Goal: Information Seeking & Learning: Learn about a topic

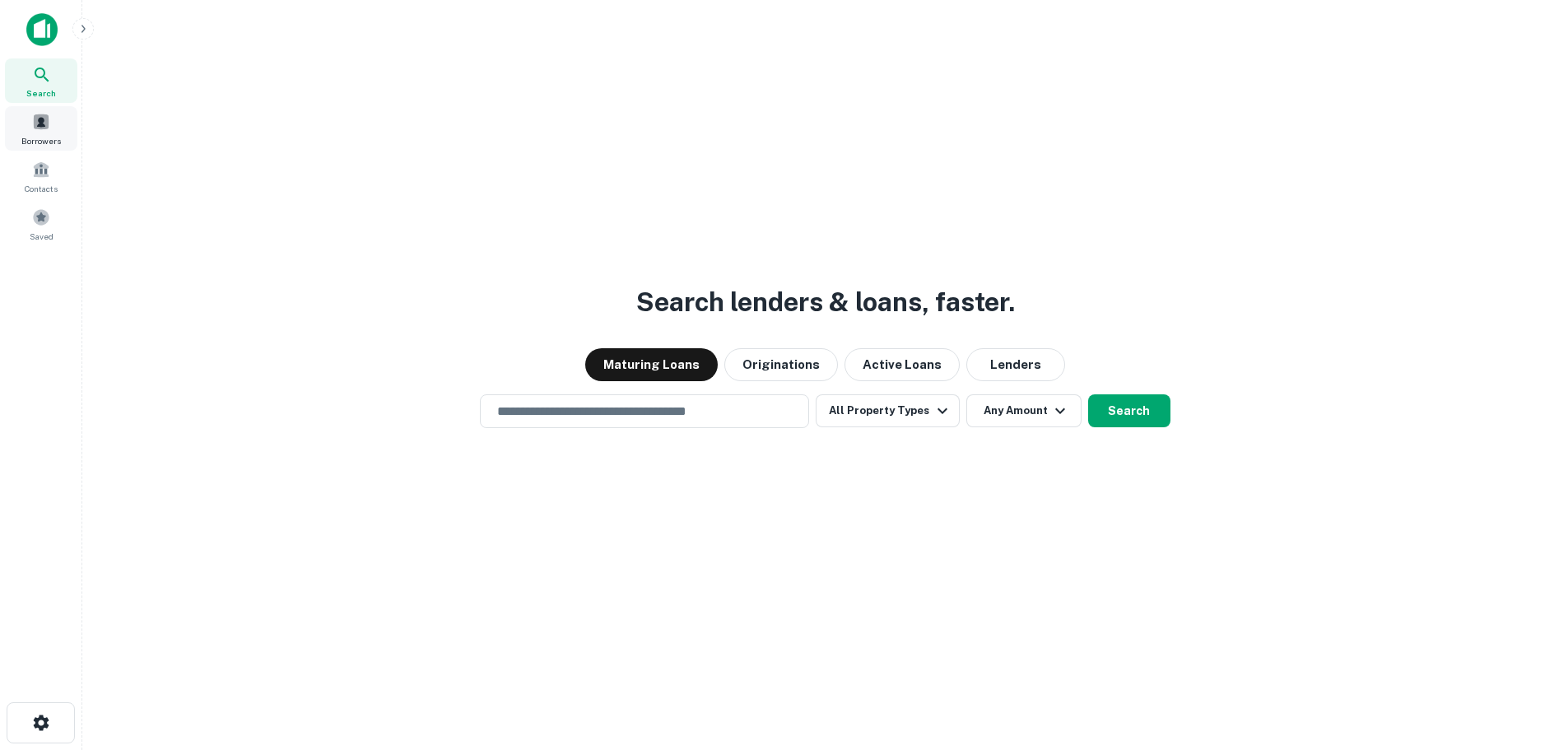
click at [37, 117] on span at bounding box center [40, 121] width 18 height 18
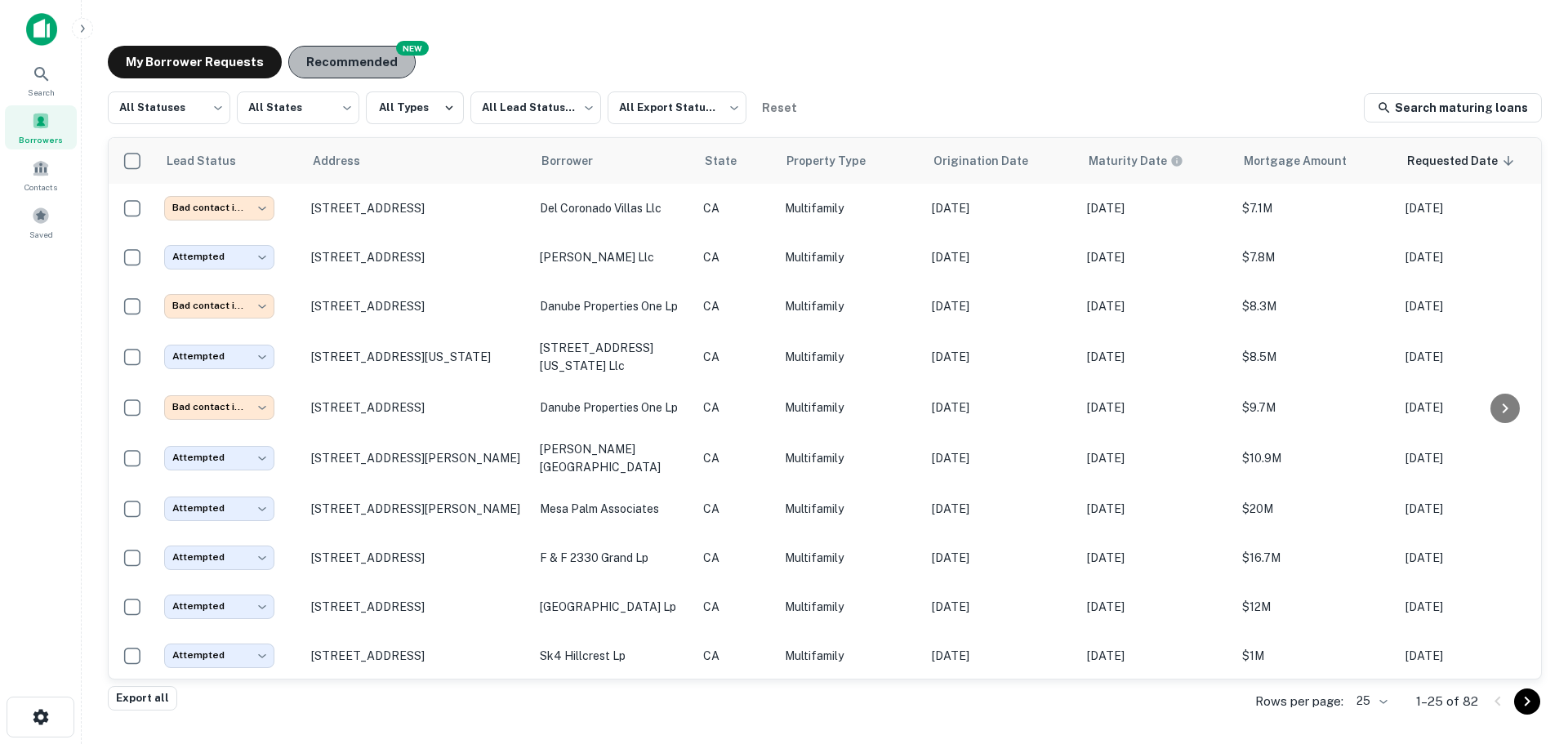
click at [336, 57] on button "Recommended" at bounding box center [351, 61] width 127 height 33
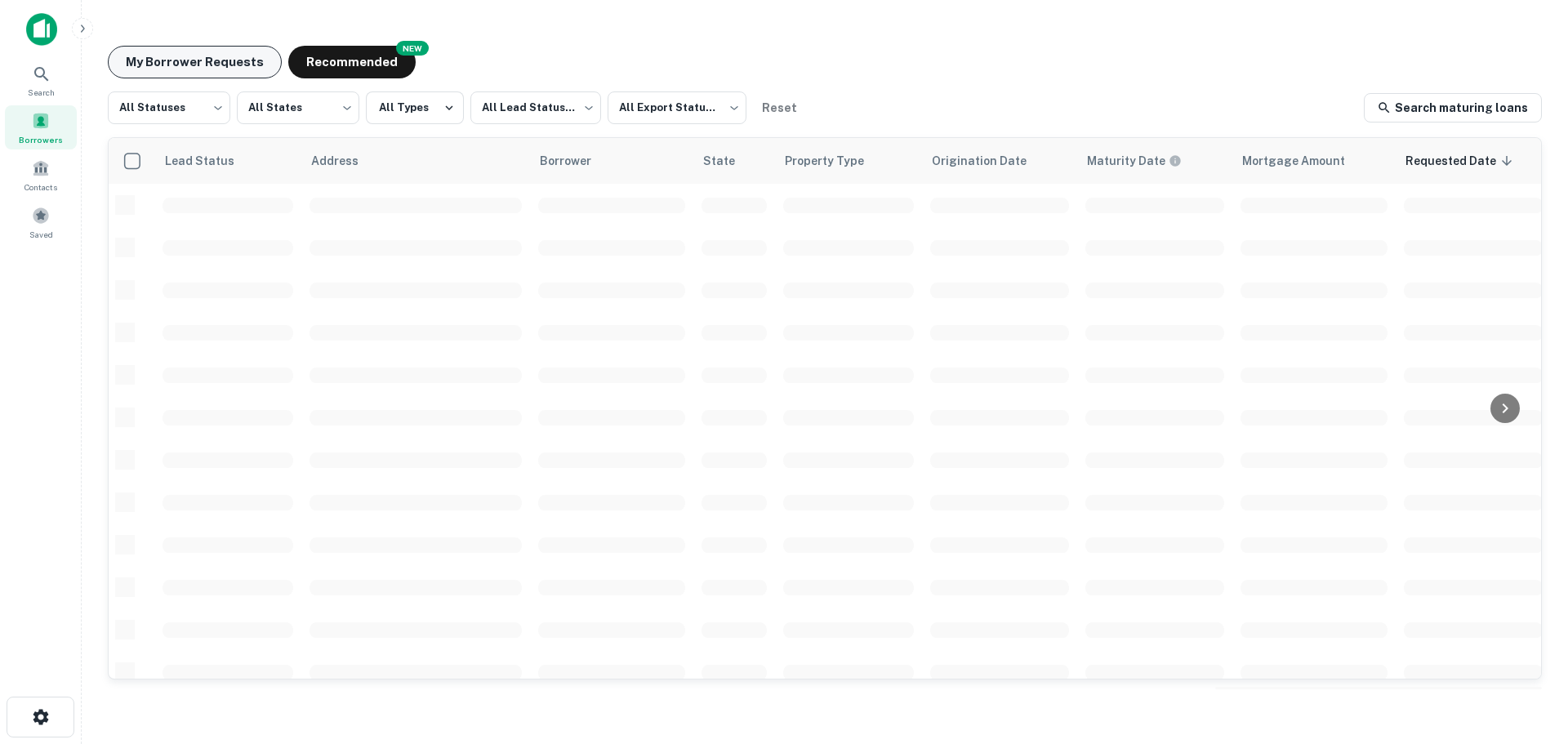
click at [231, 57] on button "My Borrower Requests" at bounding box center [194, 61] width 174 height 33
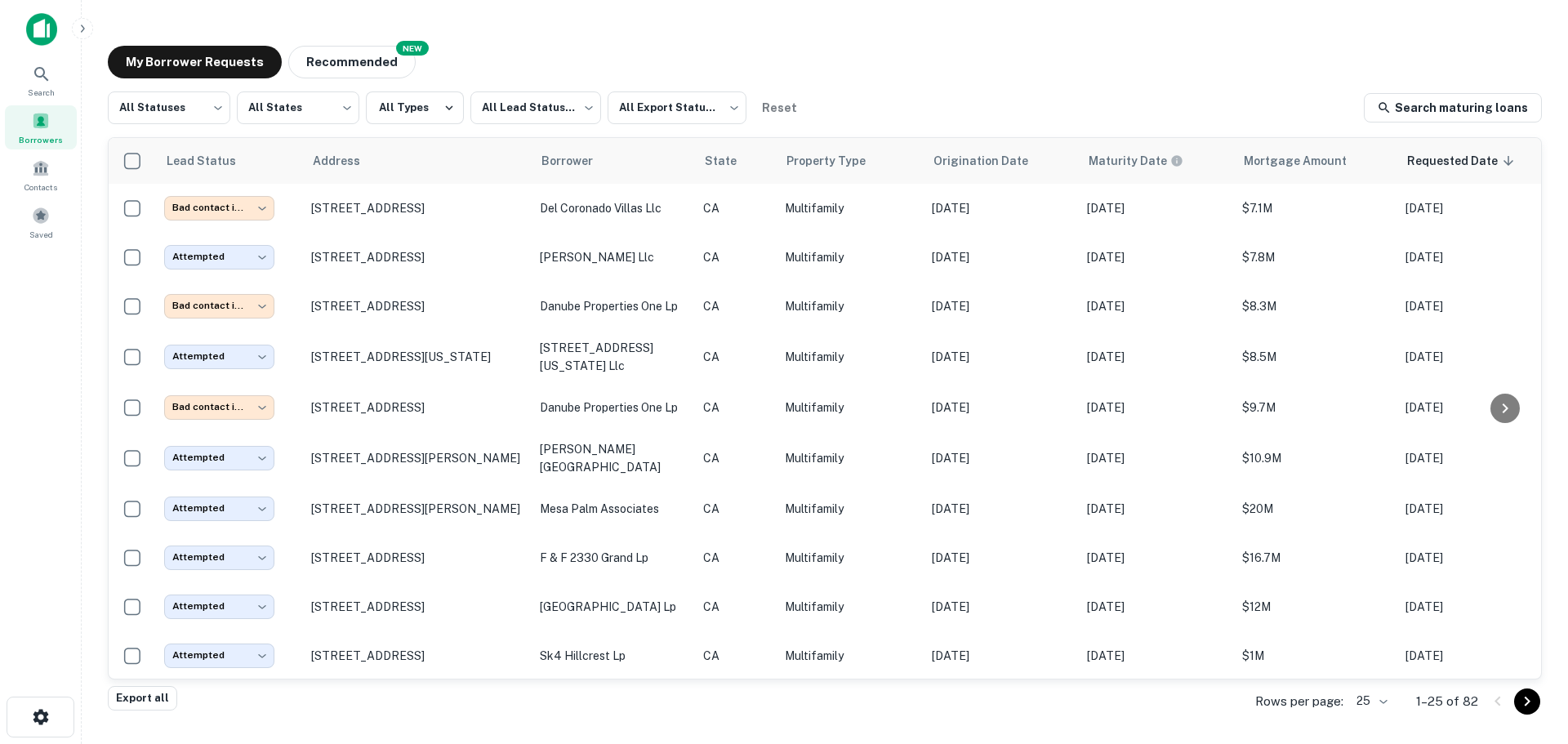
click at [972, 46] on div "My Borrower Requests NEW Recommended" at bounding box center [824, 61] width 1434 height 33
click at [319, 61] on button "Recommended" at bounding box center [351, 61] width 127 height 33
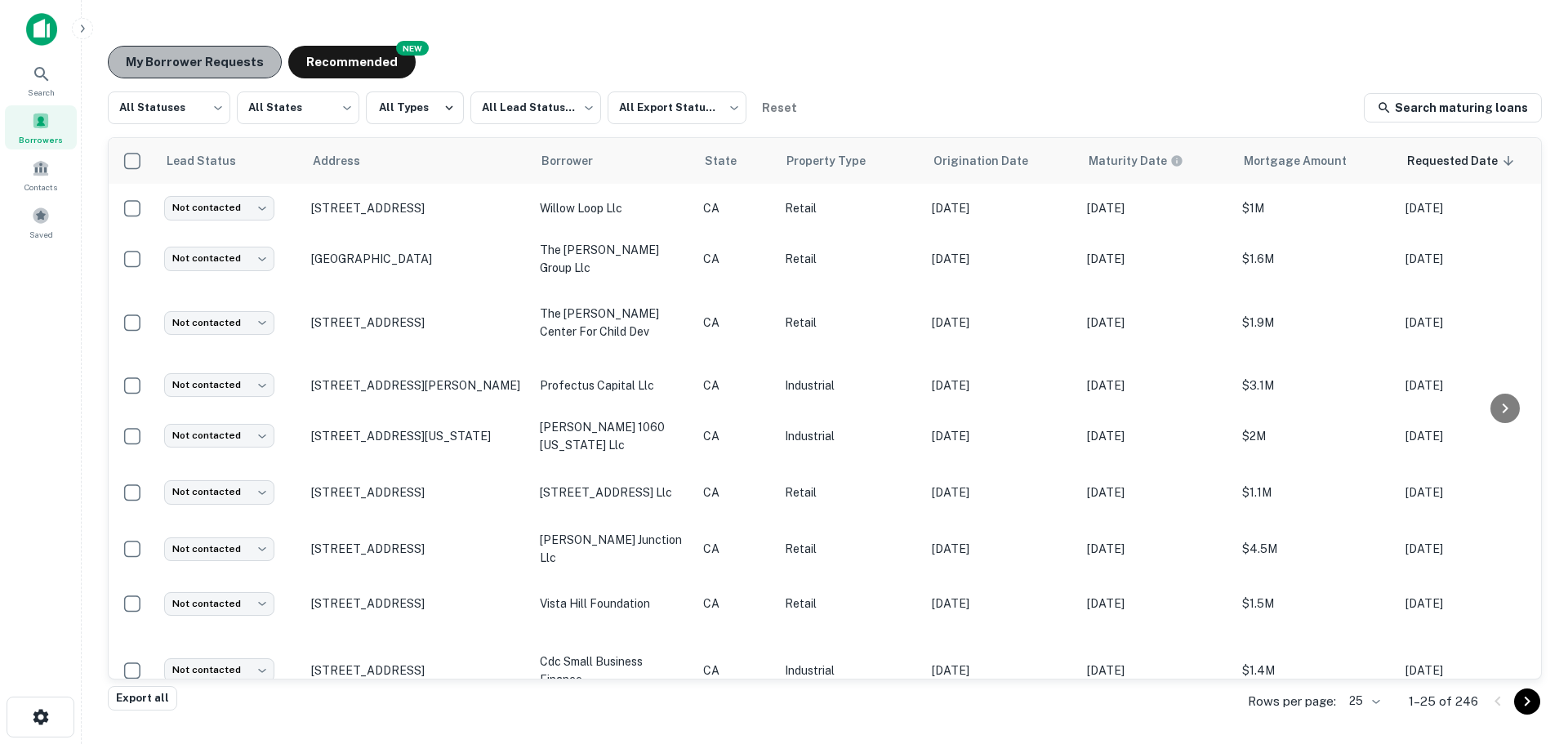
click at [228, 65] on button "My Borrower Requests" at bounding box center [194, 61] width 174 height 33
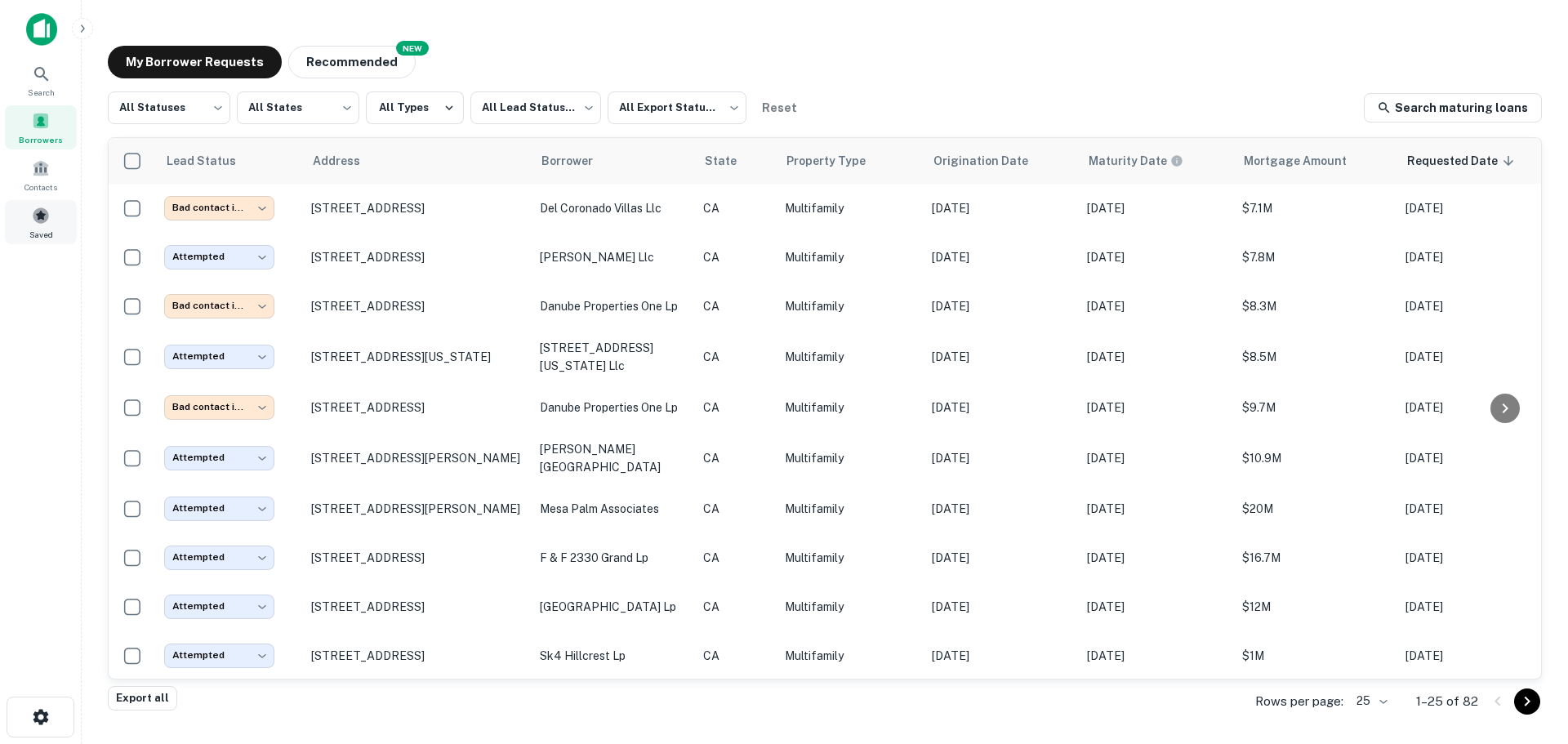
click at [44, 229] on span "Saved" at bounding box center [41, 234] width 23 height 13
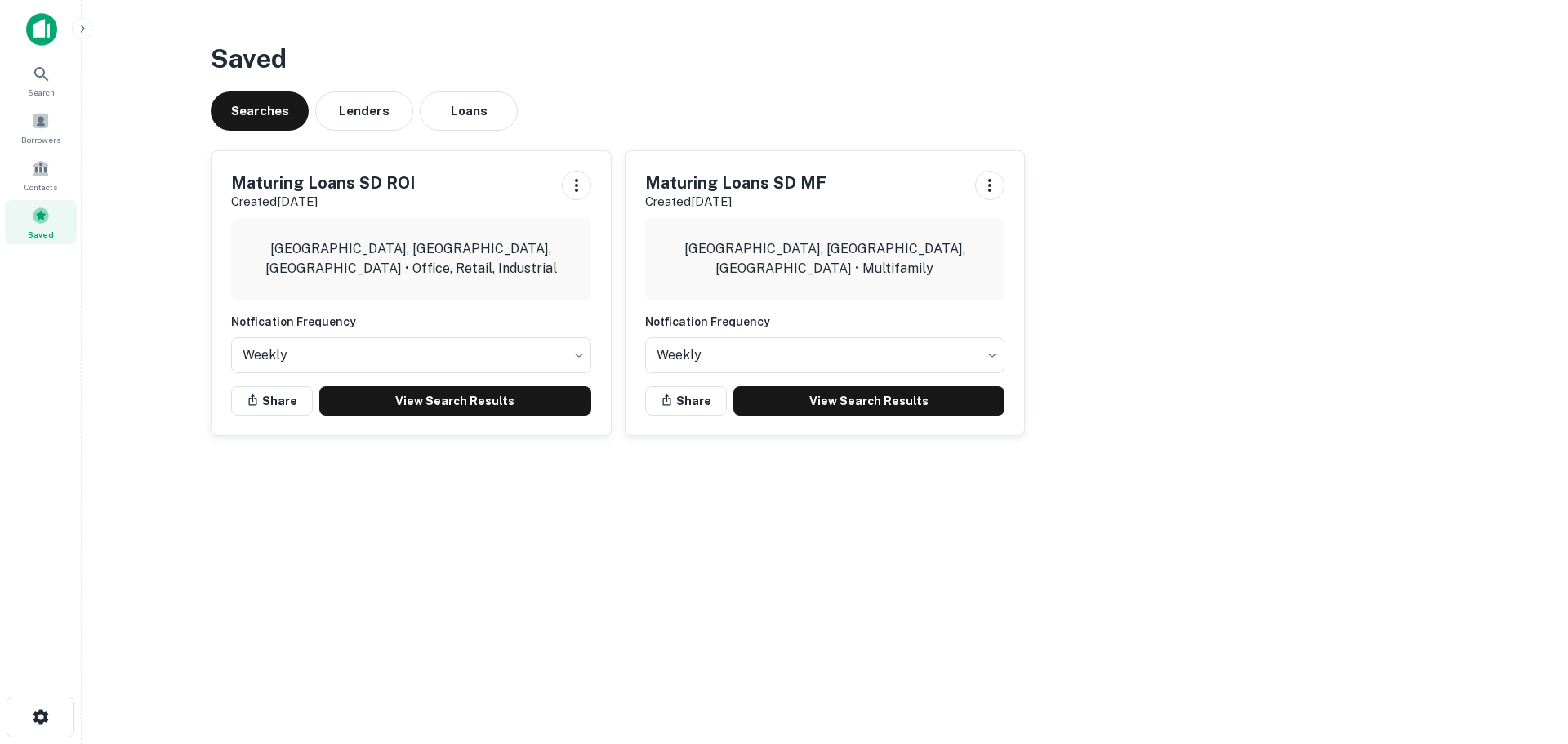
click at [167, 162] on main "Saved Searches Lenders Loans Maturing Loans SD ROI Created Jul 18th, 2025 San D…" at bounding box center [824, 372] width 1486 height 744
click at [40, 125] on span at bounding box center [40, 120] width 18 height 18
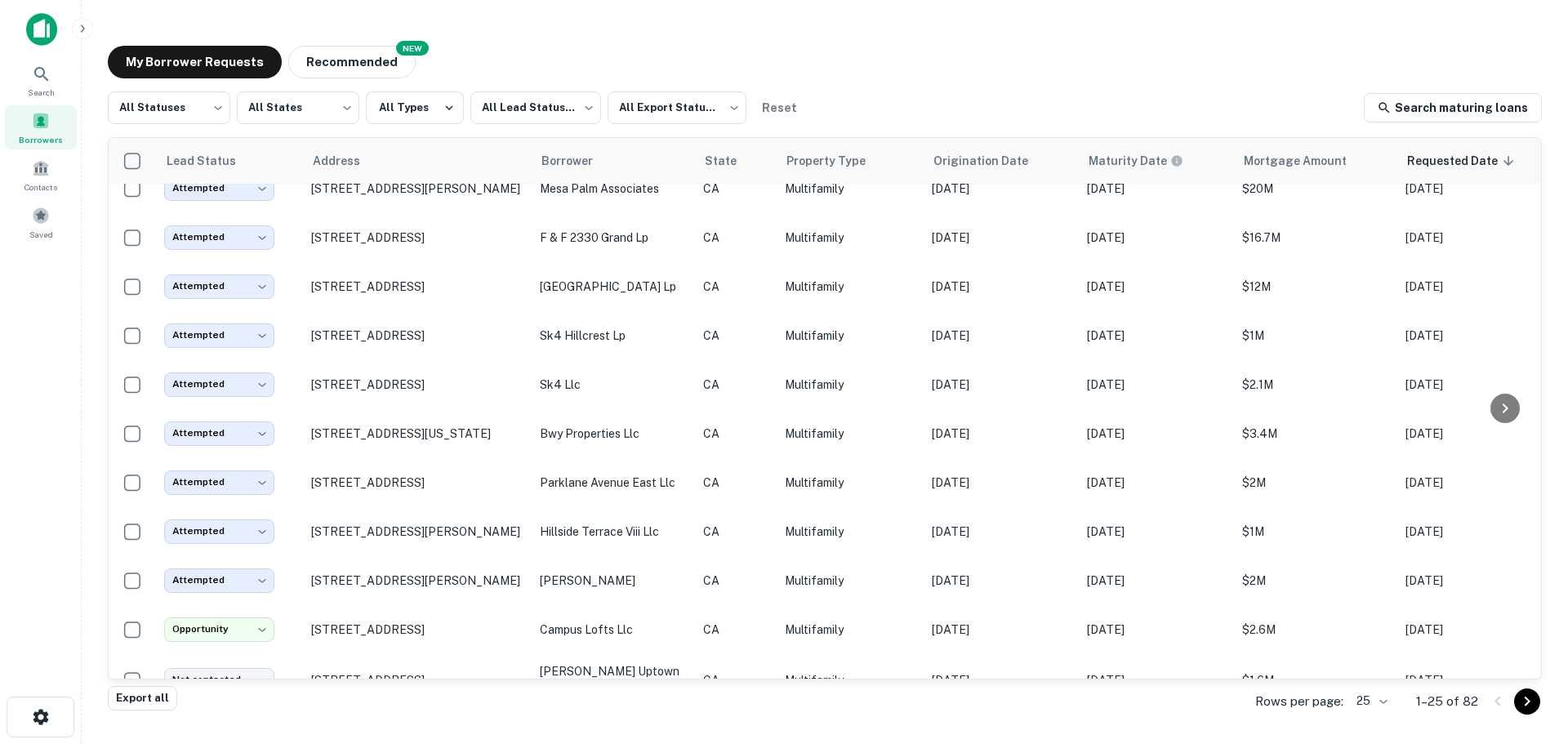
scroll to position [756, 0]
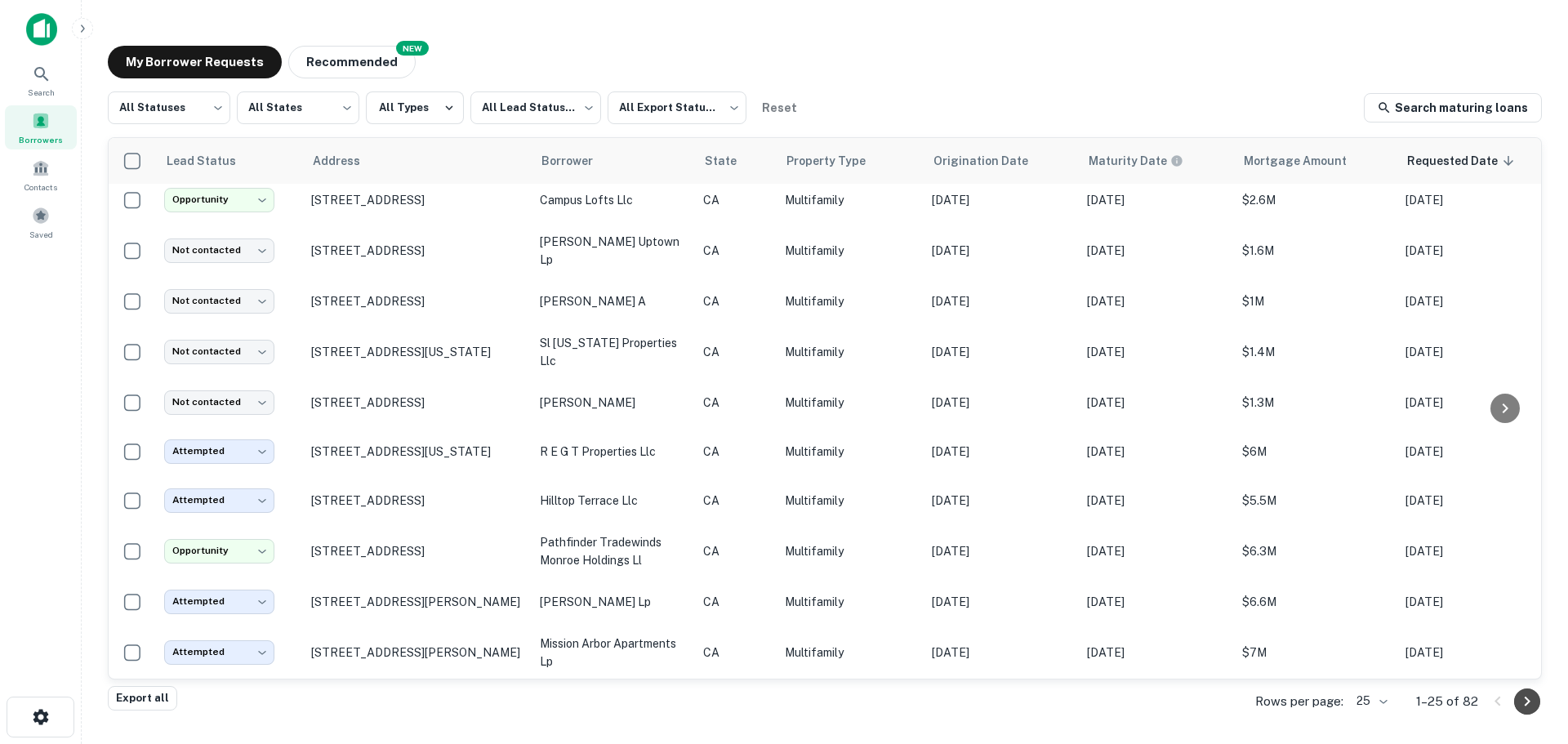
click at [1536, 698] on button "Go to next page" at bounding box center [1527, 702] width 26 height 26
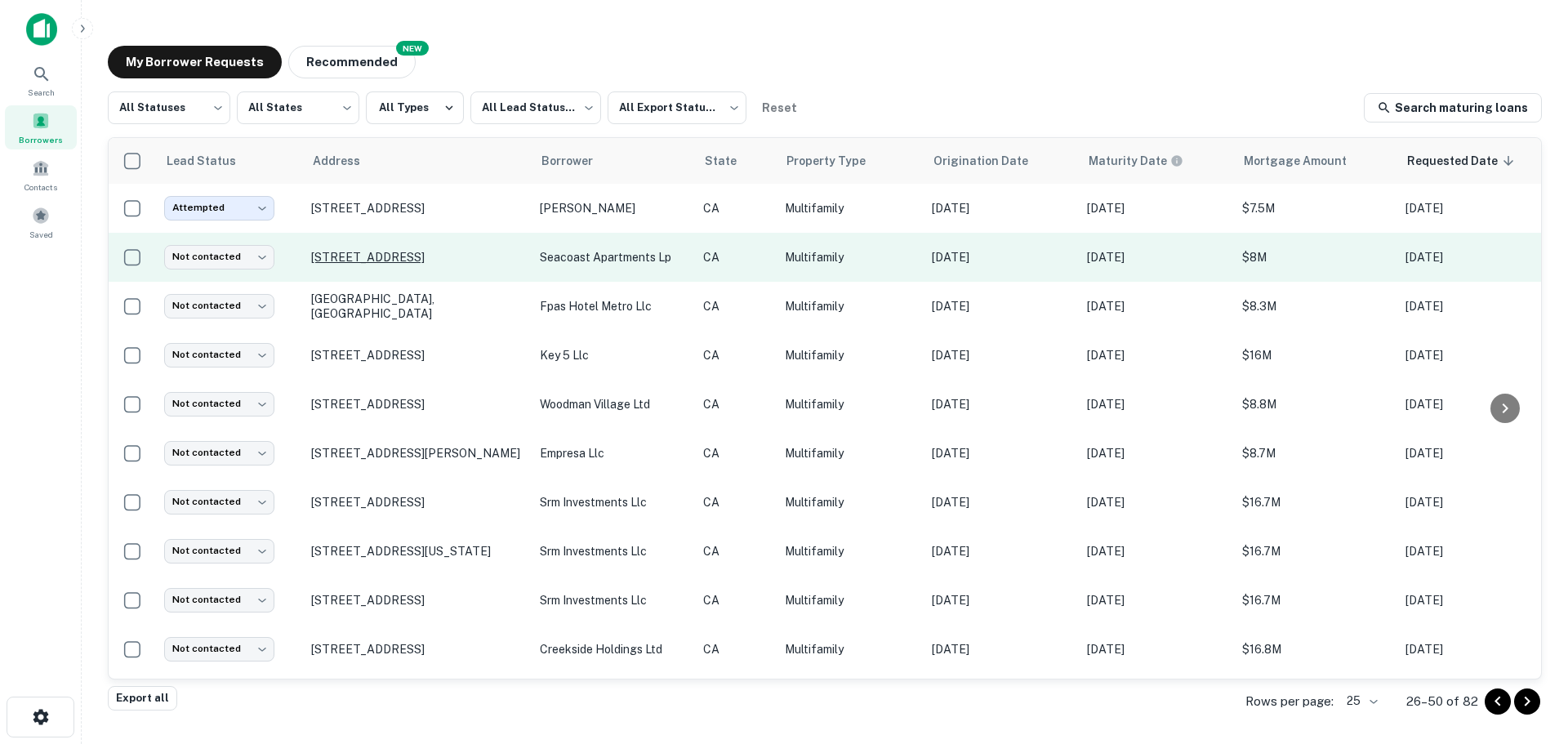
drag, startPoint x: 350, startPoint y: 254, endPoint x: 345, endPoint y: 260, distance: 7.8
click at [345, 260] on p "[STREET_ADDRESS]" at bounding box center [417, 258] width 212 height 15
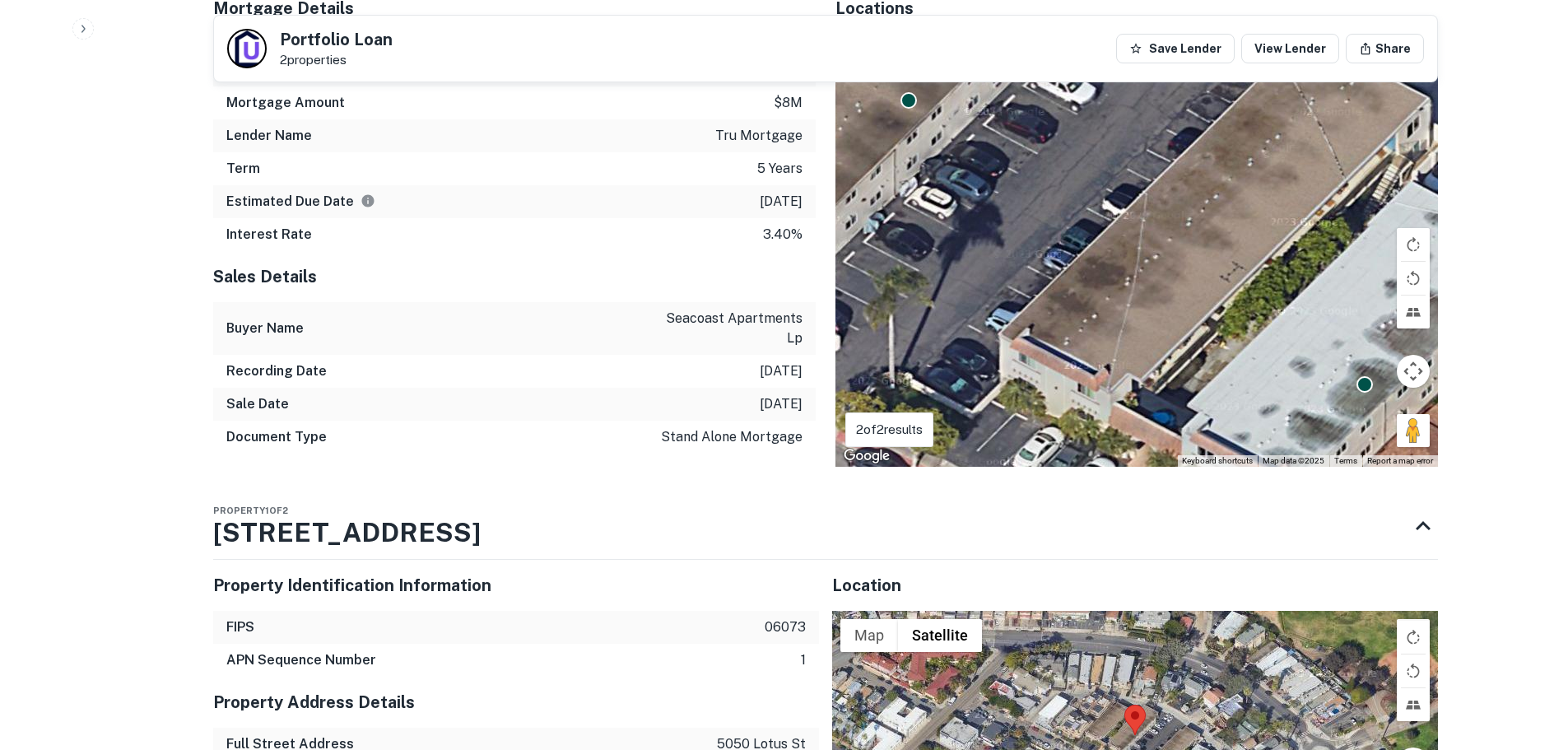
scroll to position [1156, 0]
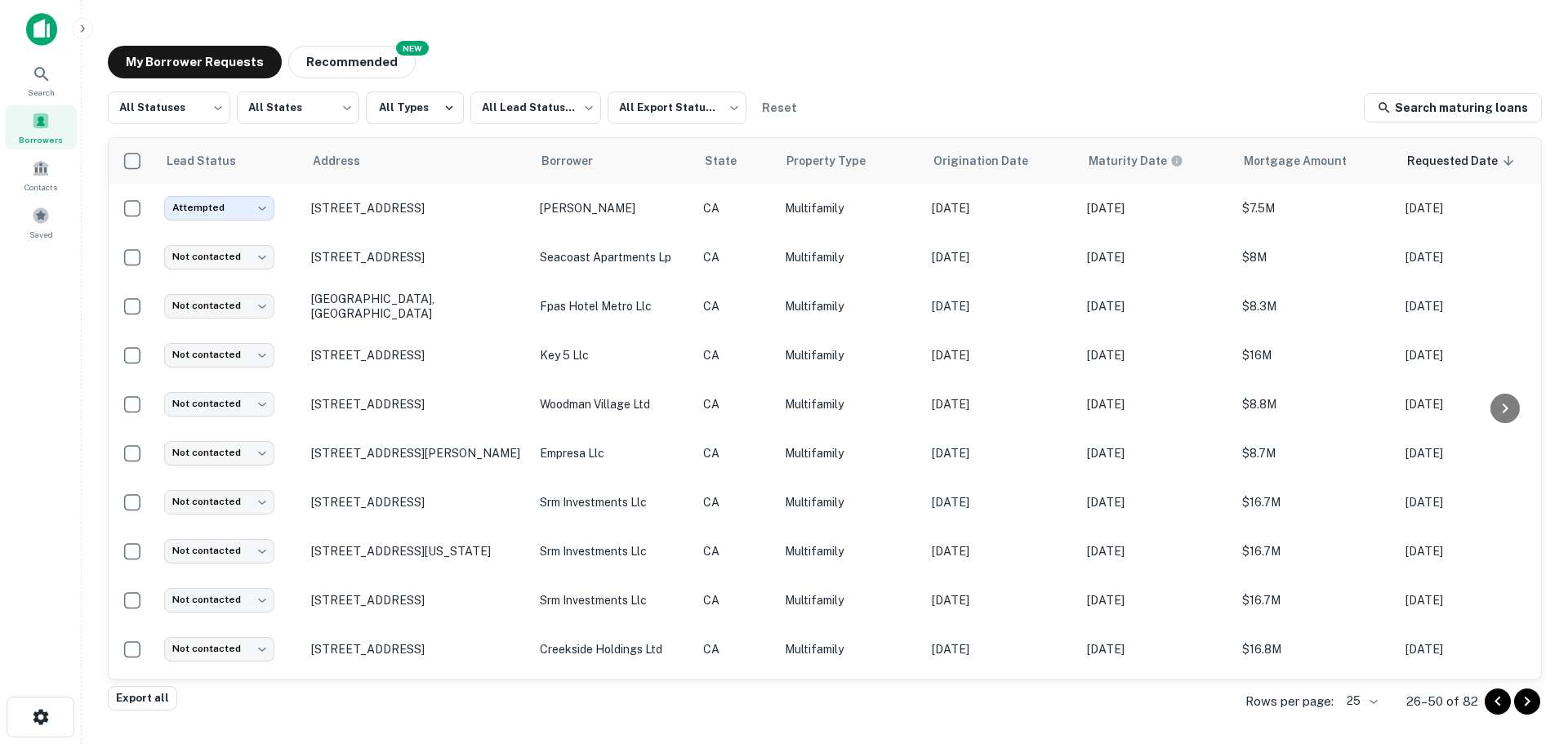
click at [872, 41] on div "My Borrower Requests NEW Recommended All Statuses *** ​ All States *** ​ All Ty…" at bounding box center [824, 367] width 1460 height 670
click at [773, 37] on div "My Borrower Requests NEW Recommended All Statuses *** ​ All States *** ​ All Ty…" at bounding box center [824, 367] width 1460 height 670
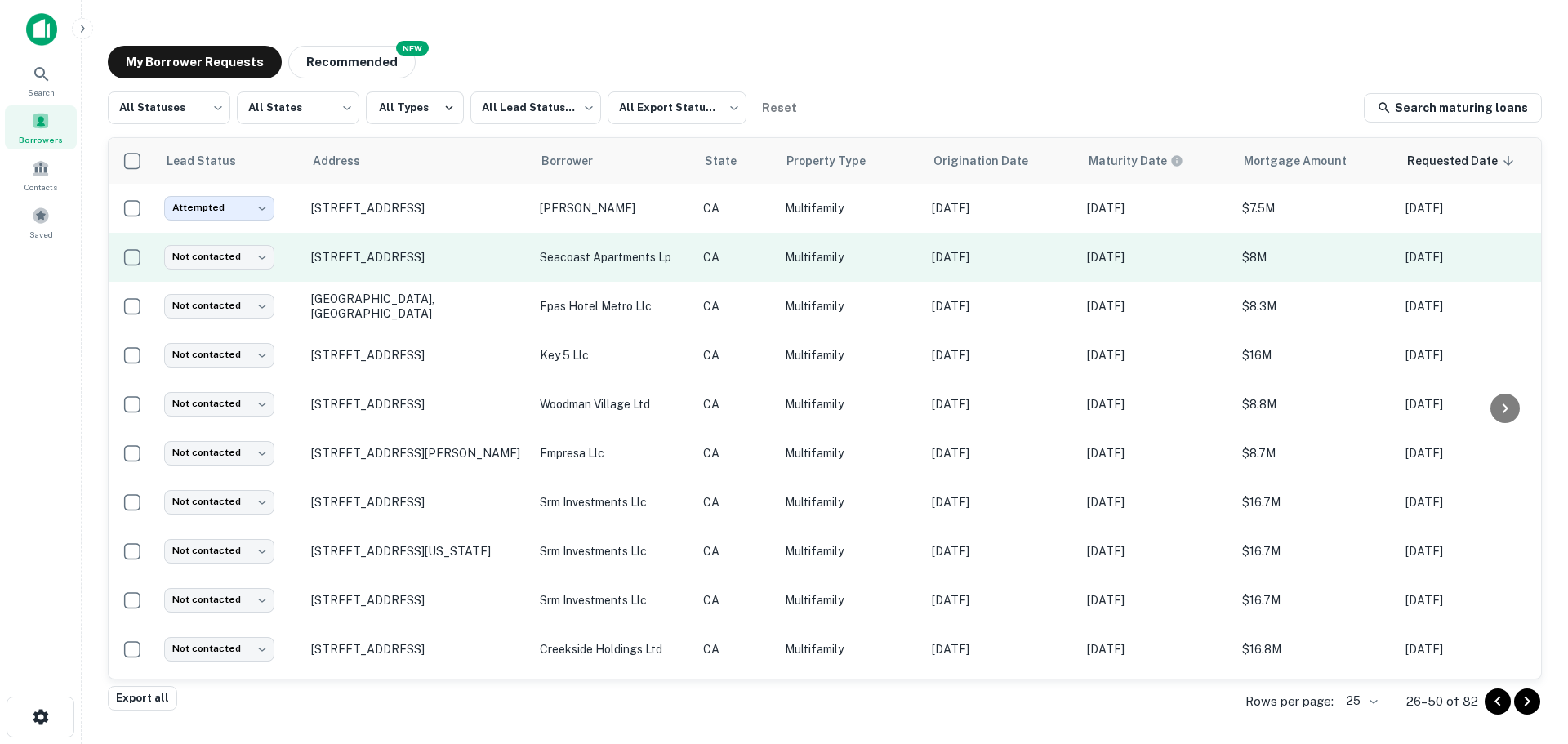
drag, startPoint x: 347, startPoint y: 258, endPoint x: 310, endPoint y: 255, distance: 37.1
click at [310, 255] on td "[STREET_ADDRESS]" at bounding box center [417, 257] width 229 height 49
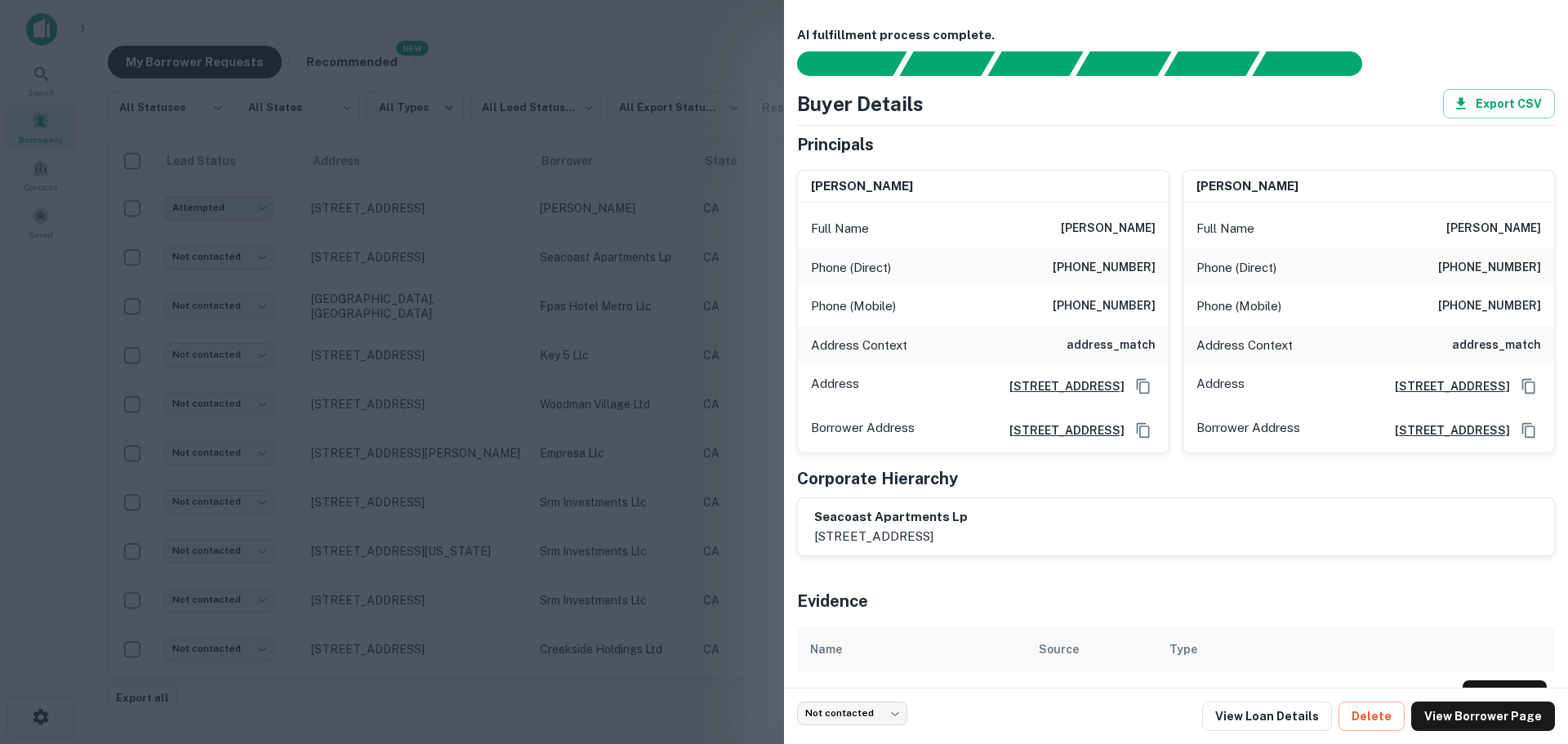
scroll to position [57, 0]
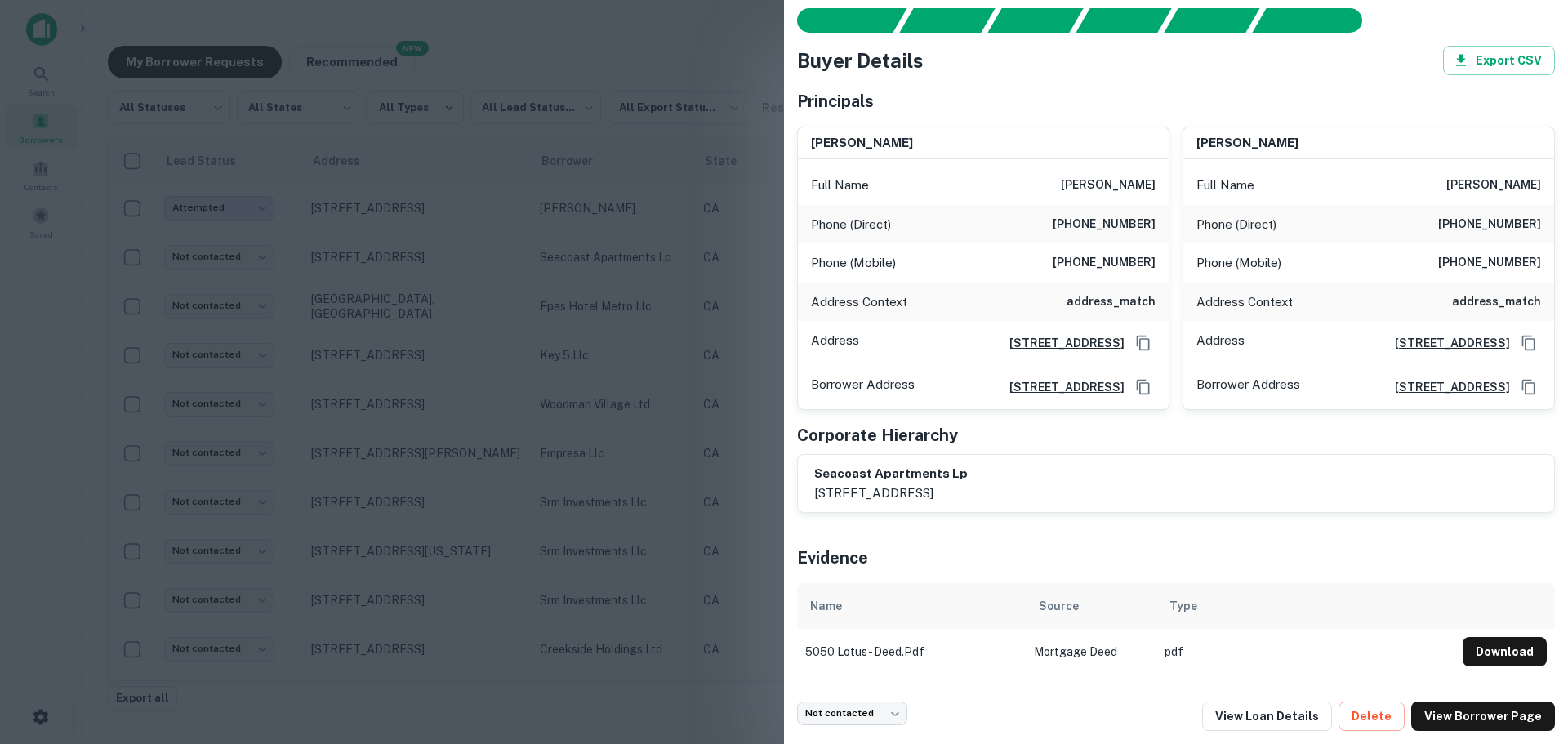
click at [702, 60] on div at bounding box center [784, 372] width 1568 height 744
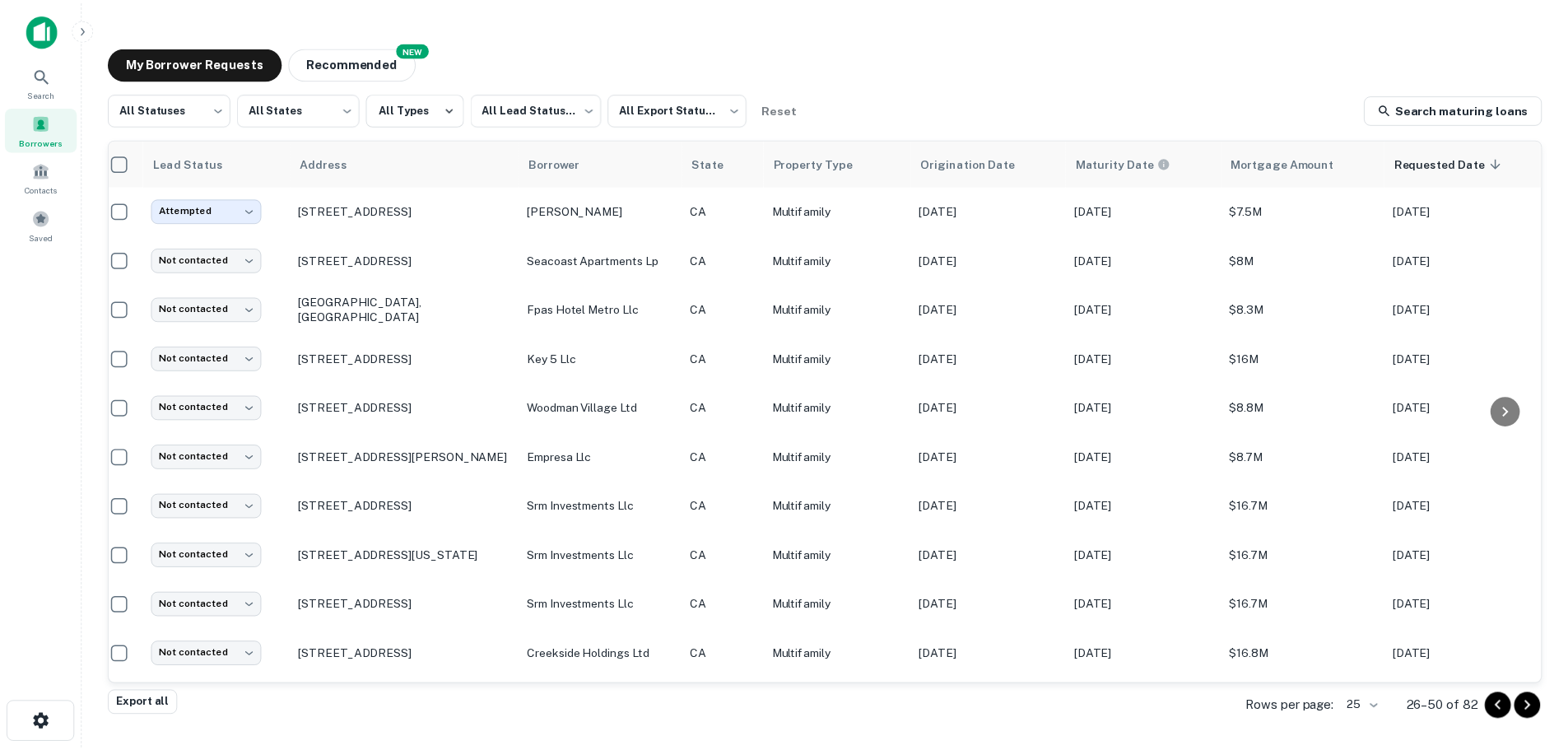
scroll to position [0, 0]
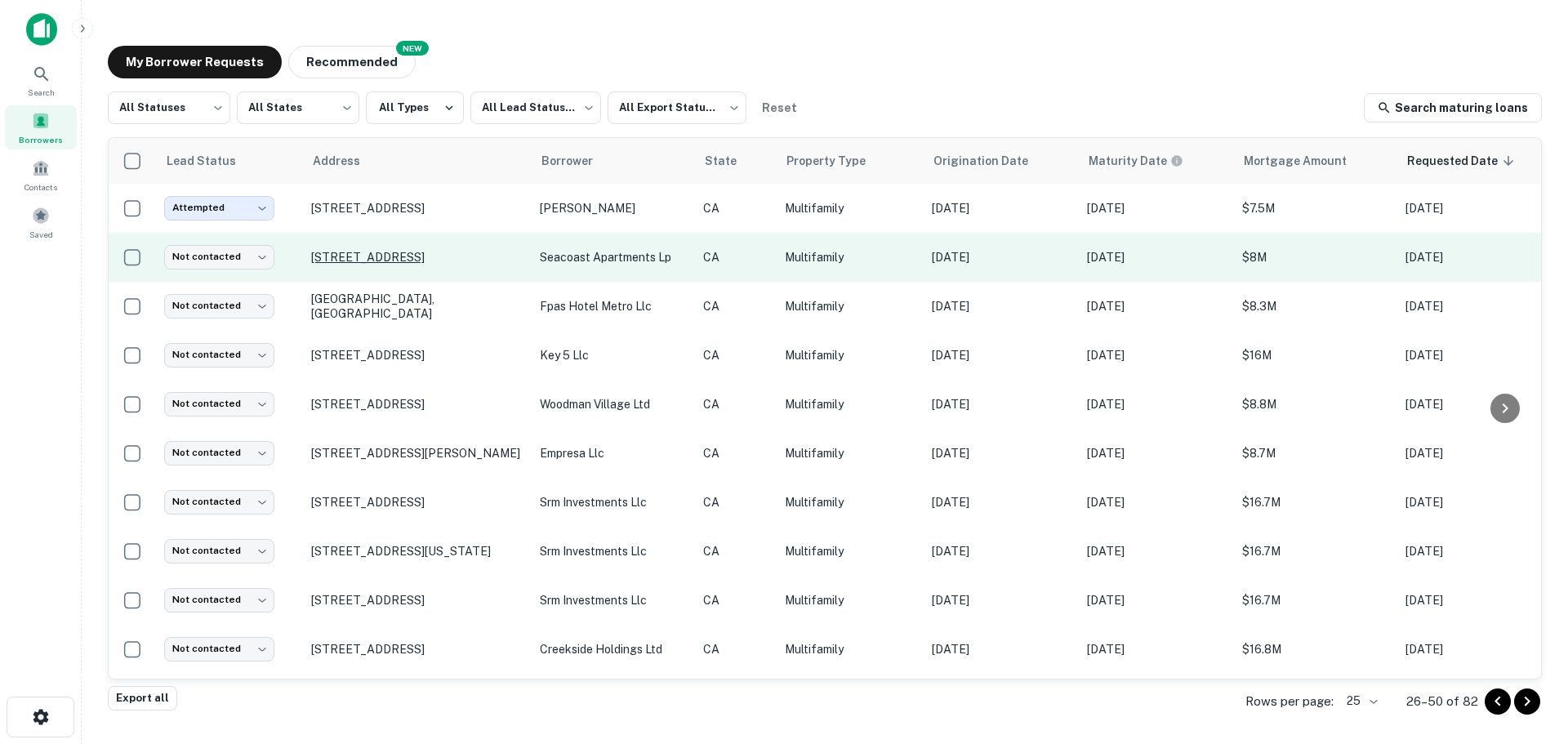
click at [515, 254] on p "[STREET_ADDRESS]" at bounding box center [417, 258] width 212 height 15
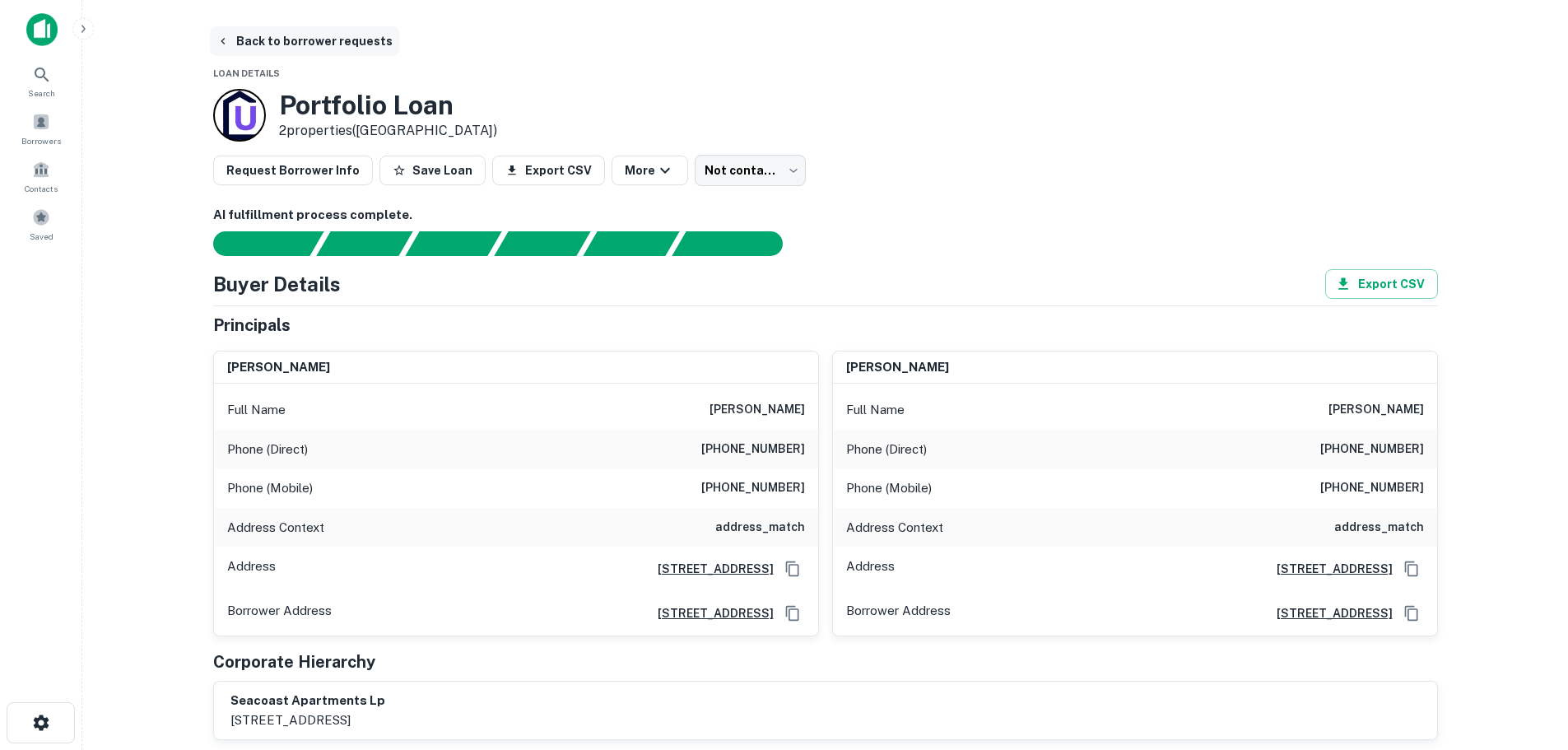
click at [296, 35] on button "Back to borrower requests" at bounding box center [305, 41] width 189 height 30
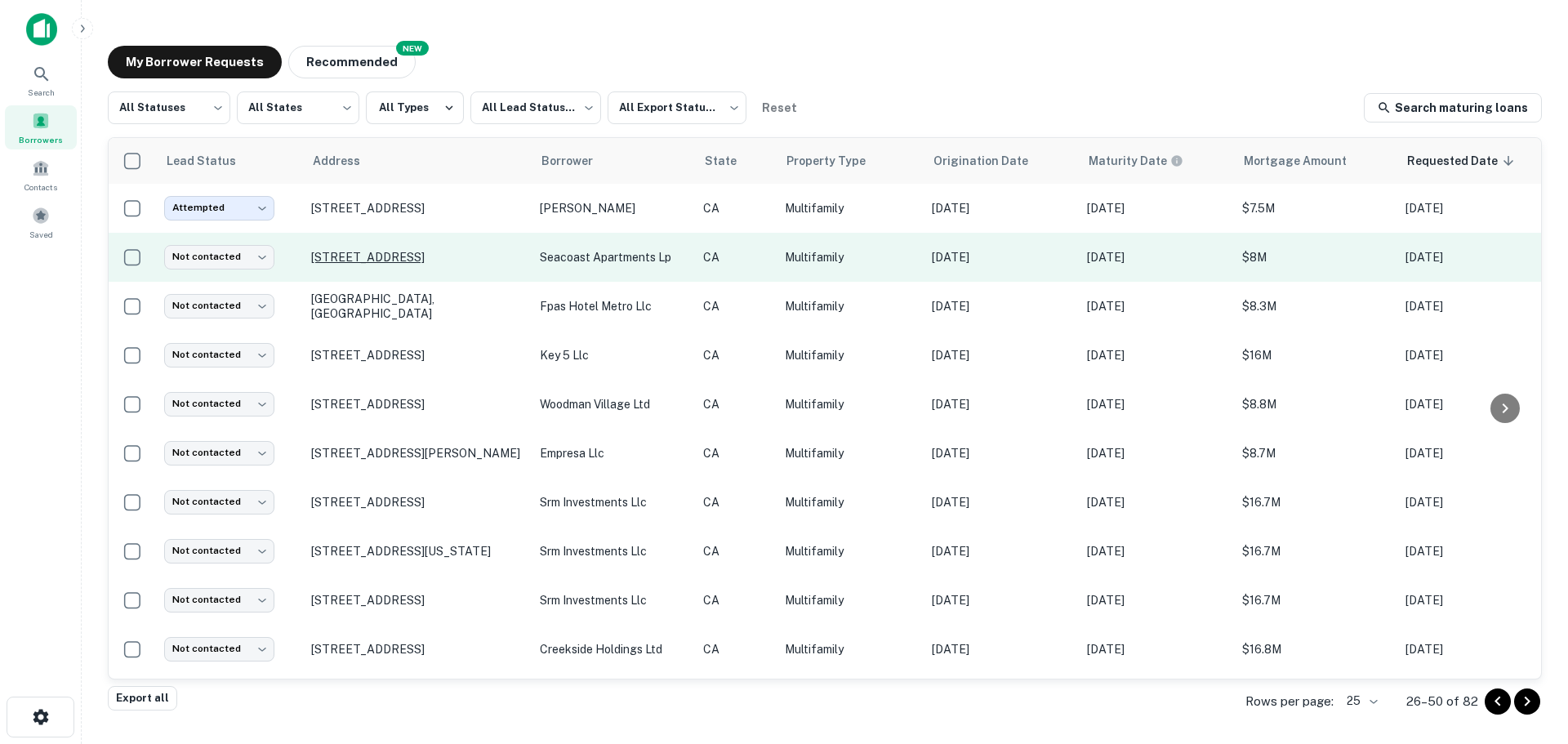
click at [357, 252] on p "[STREET_ADDRESS]" at bounding box center [417, 258] width 212 height 15
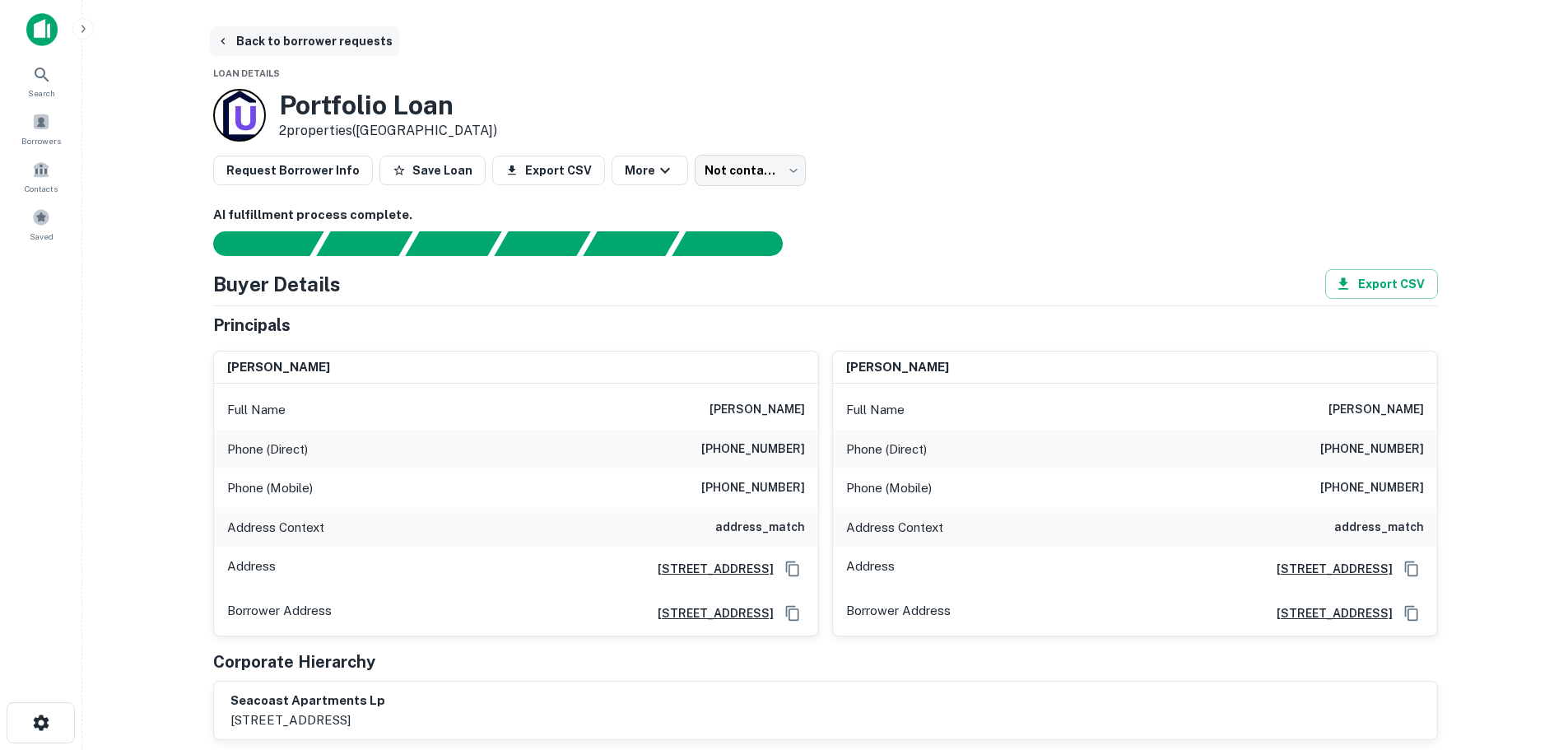
click at [271, 42] on button "Back to borrower requests" at bounding box center [305, 41] width 189 height 30
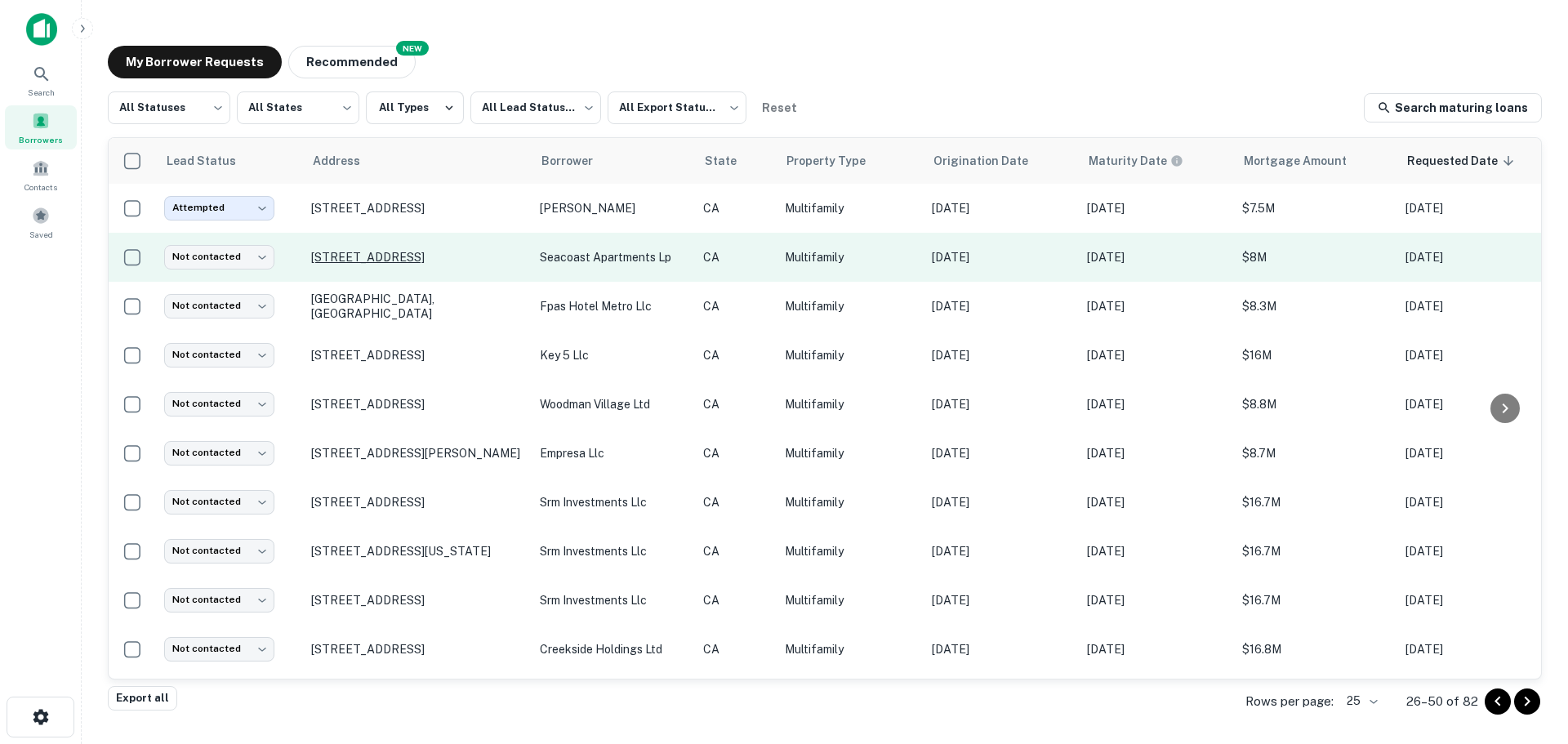
click at [349, 259] on p "[STREET_ADDRESS]" at bounding box center [417, 258] width 212 height 15
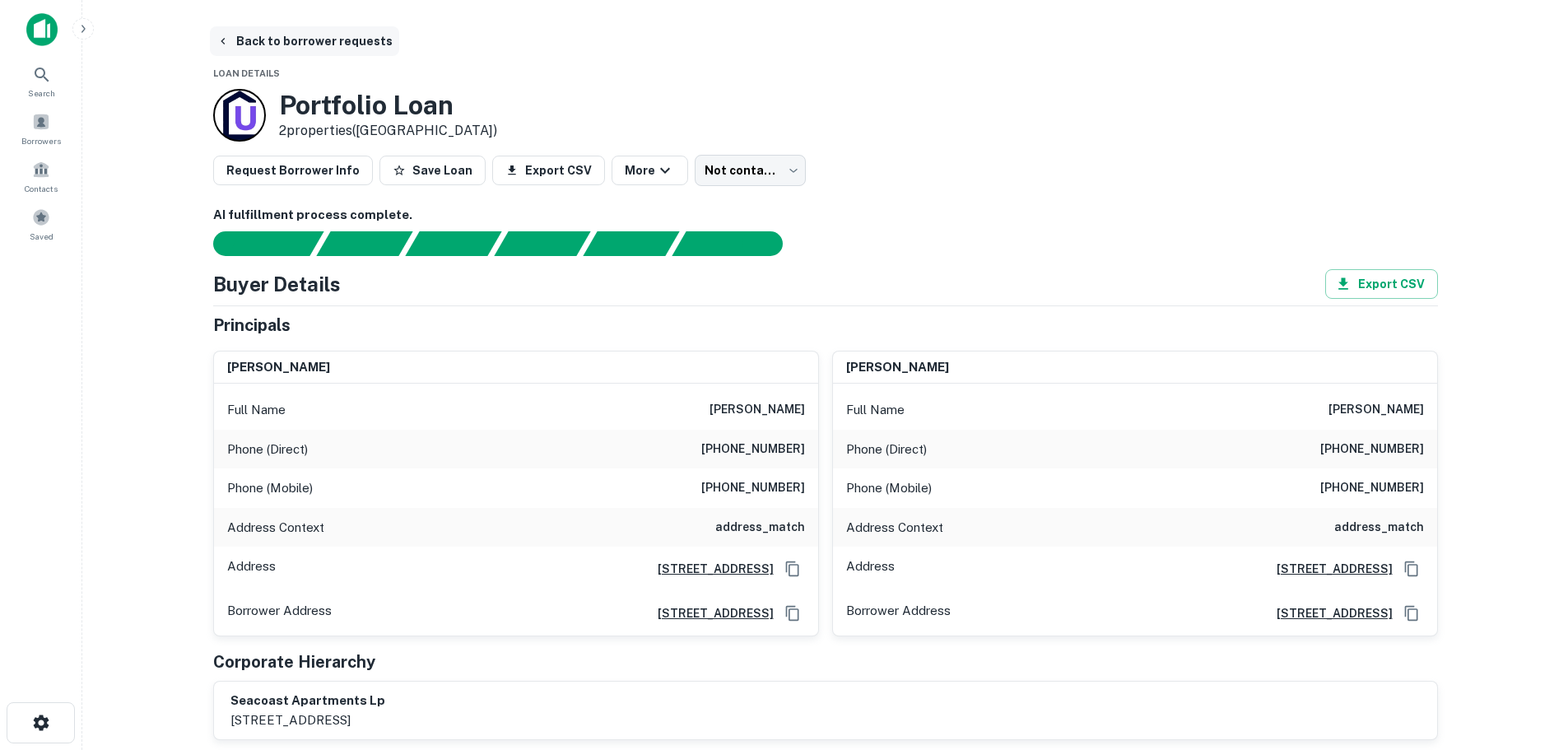
click at [246, 29] on button "Back to borrower requests" at bounding box center [305, 41] width 189 height 30
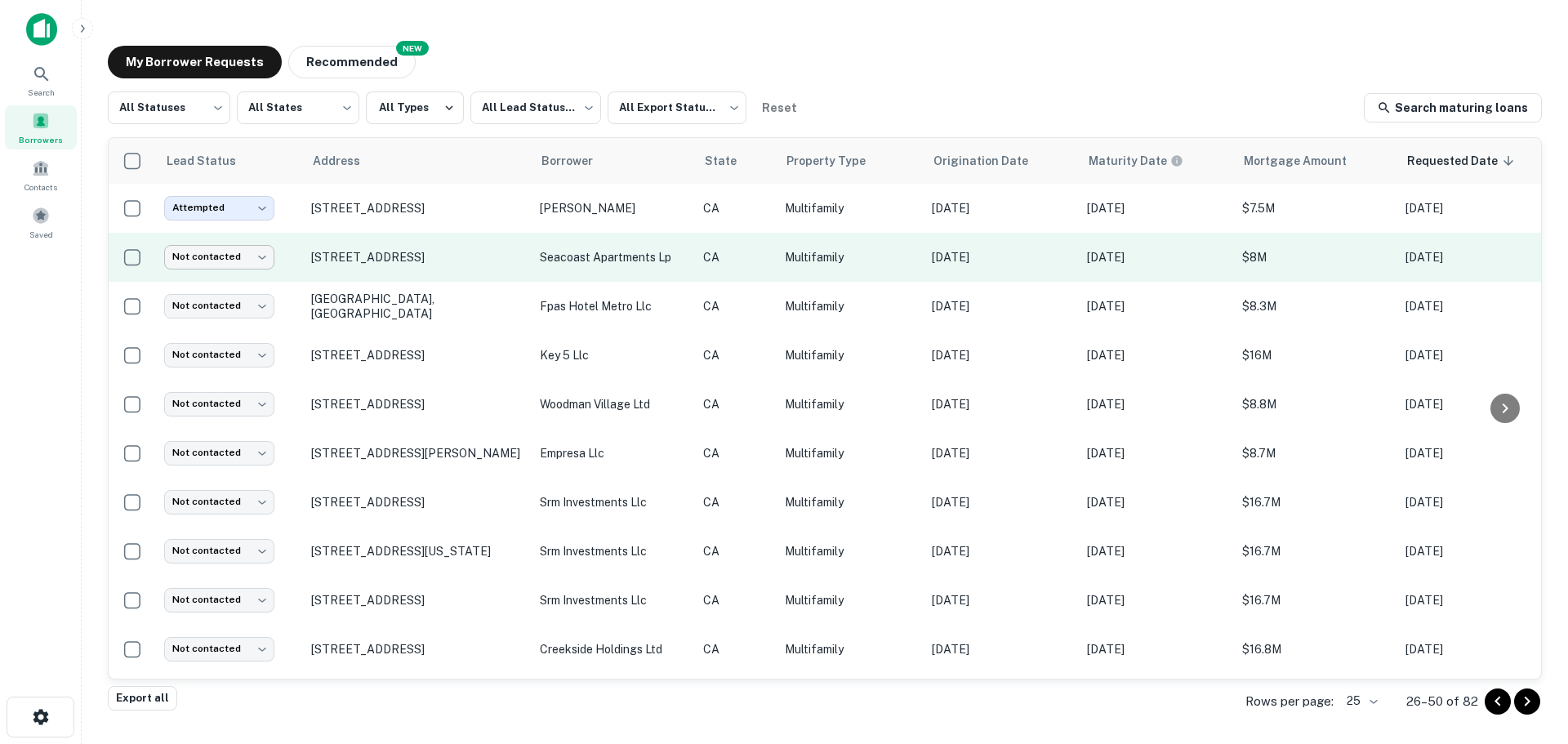
click at [262, 258] on body "Search Borrowers Contacts Saved My Borrower Requests NEW Recommended All Status…" at bounding box center [784, 372] width 1568 height 744
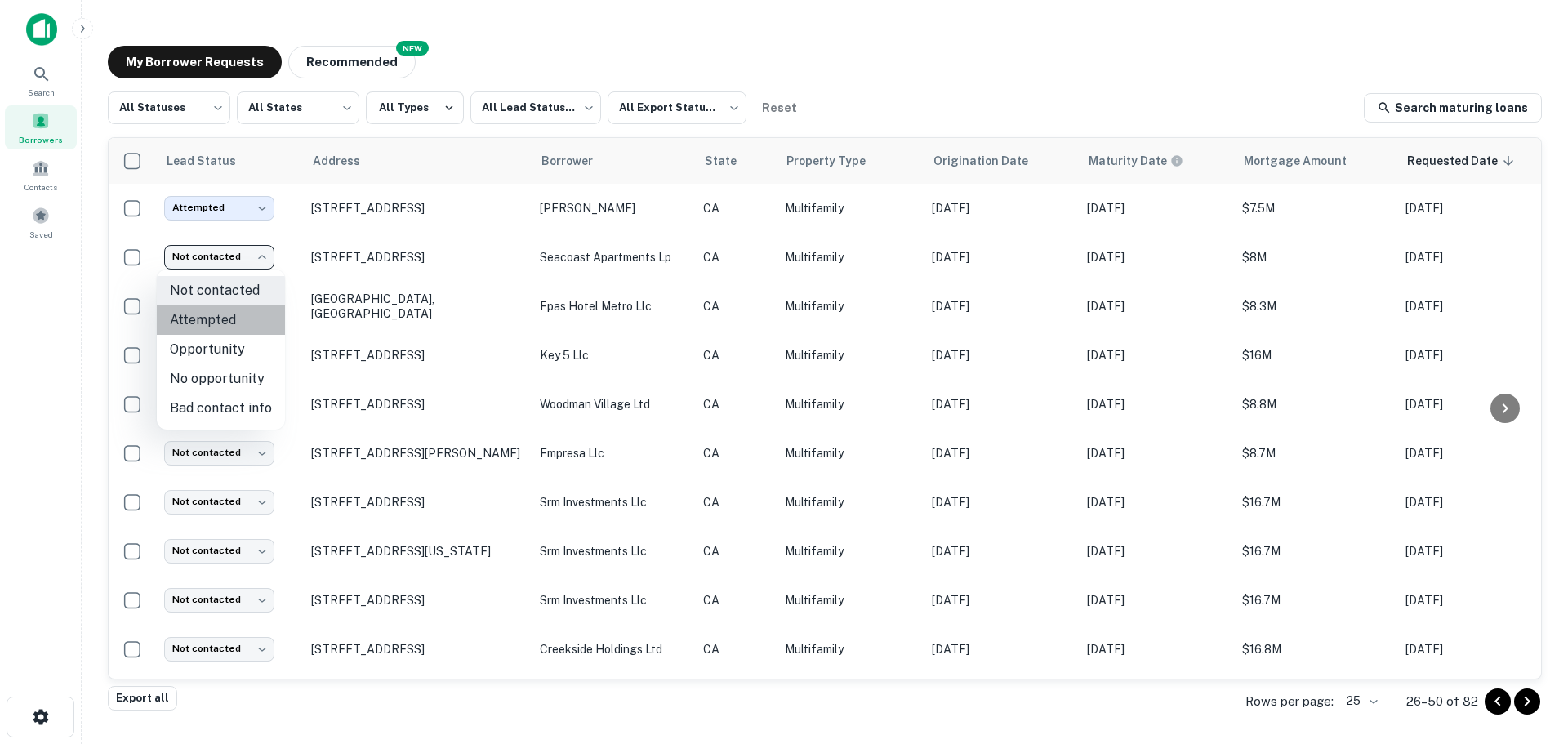
click at [244, 313] on li "Attempted" at bounding box center [221, 321] width 128 height 30
type input "*********"
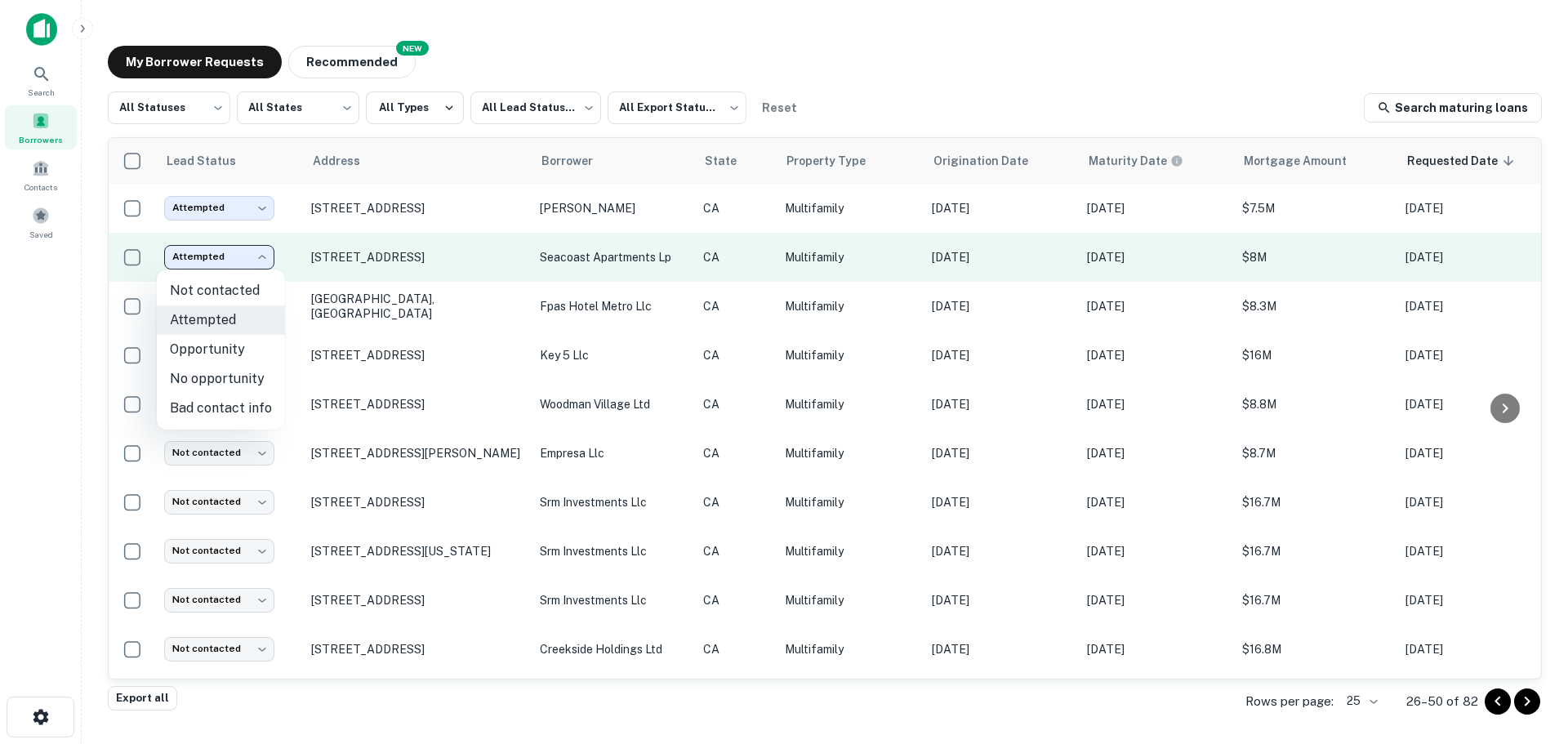
click at [240, 259] on body "Search Borrowers Contacts Saved My Borrower Requests NEW Recommended All Status…" at bounding box center [784, 372] width 1568 height 744
click at [240, 259] on div at bounding box center [784, 372] width 1568 height 744
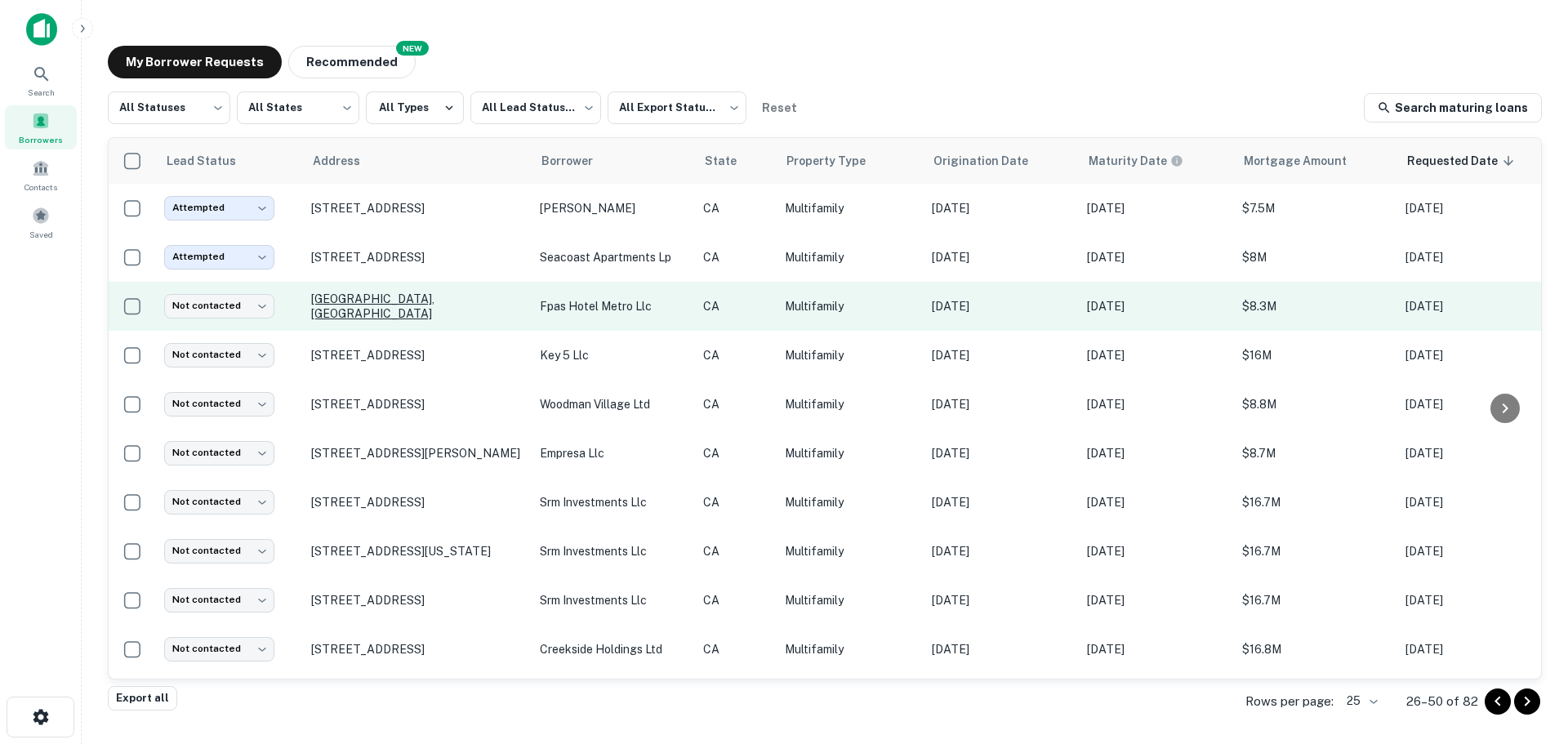
click at [457, 300] on p "[GEOGRAPHIC_DATA], [GEOGRAPHIC_DATA]" at bounding box center [417, 307] width 212 height 30
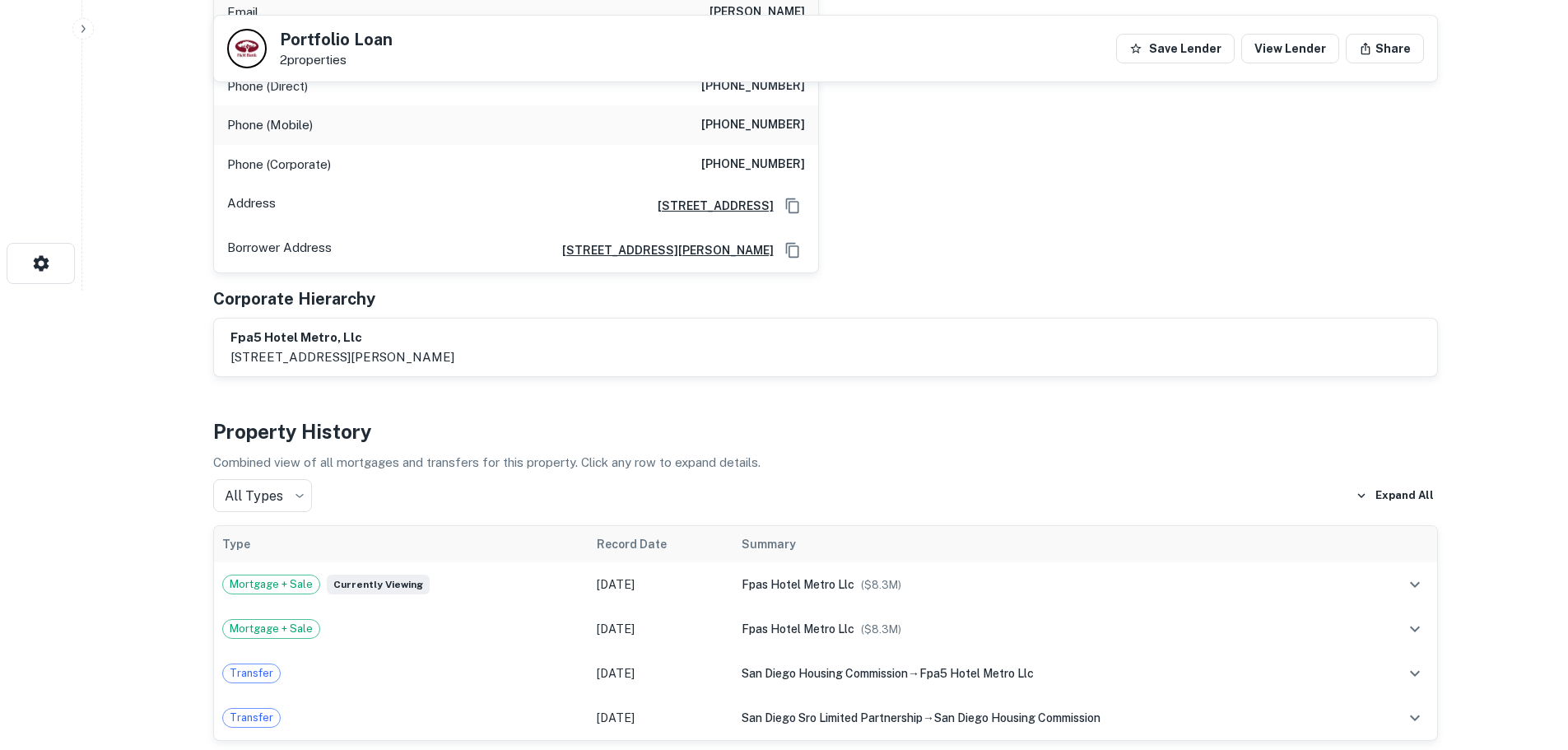
scroll to position [549, 0]
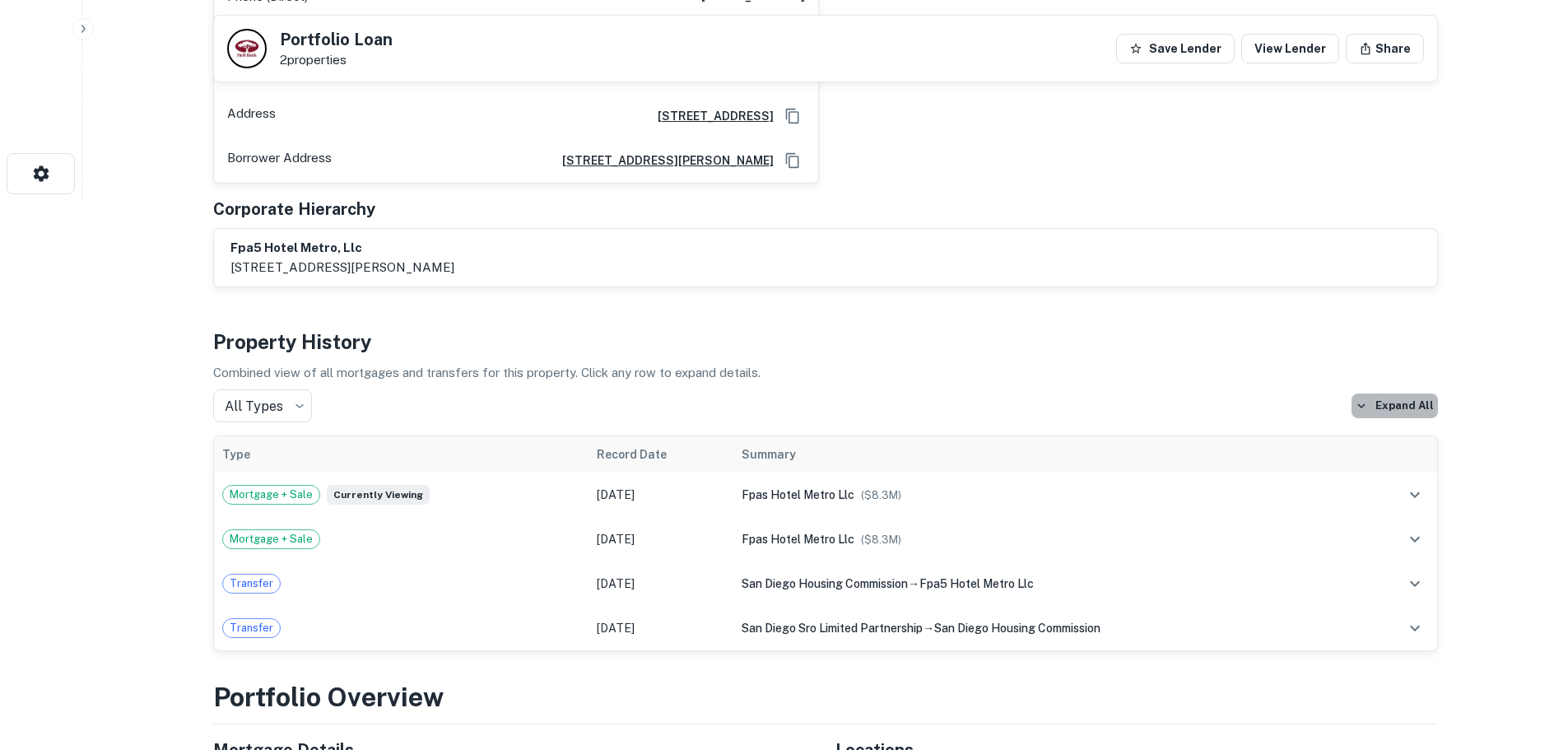
click at [1411, 394] on button "Expand All" at bounding box center [1395, 406] width 86 height 24
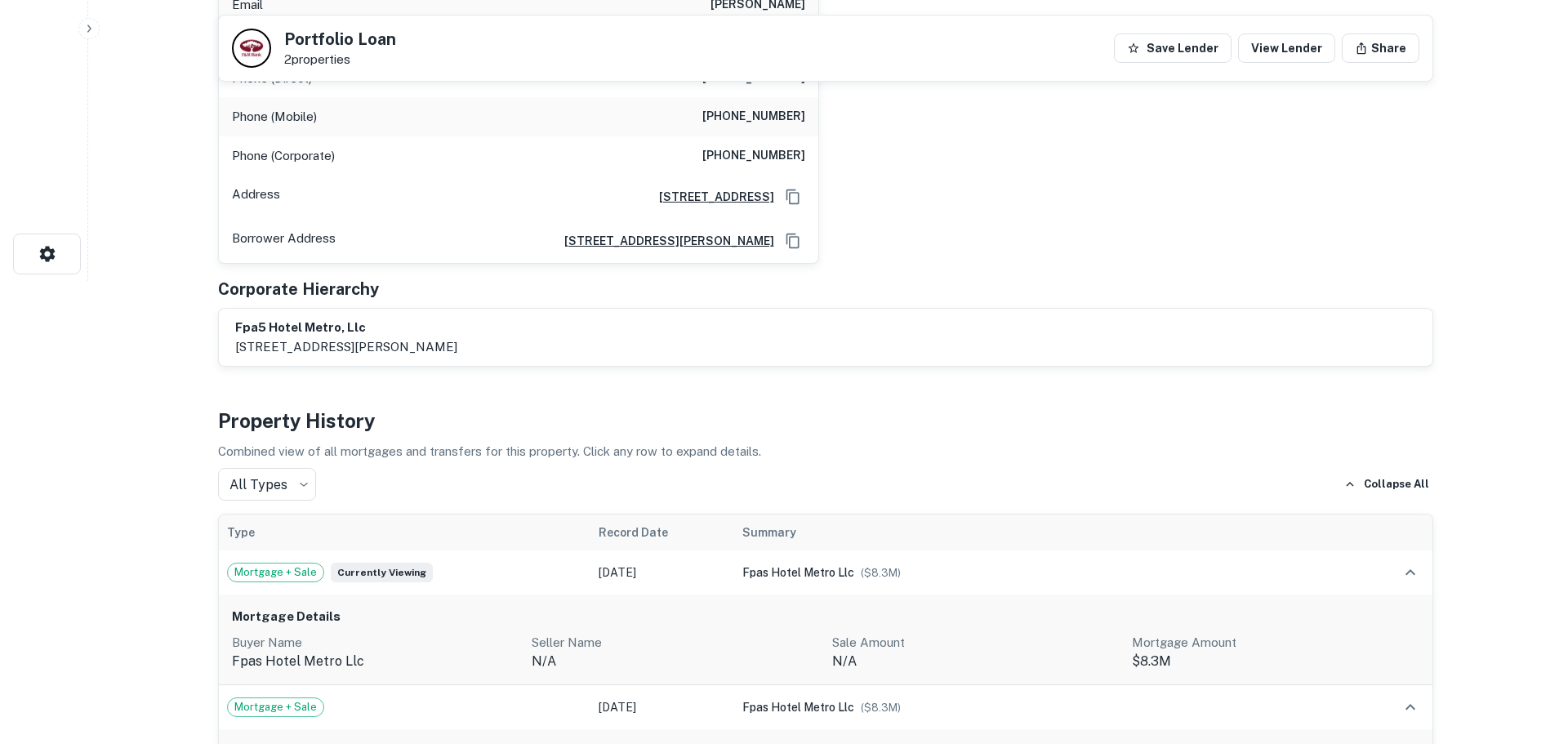
scroll to position [0, 0]
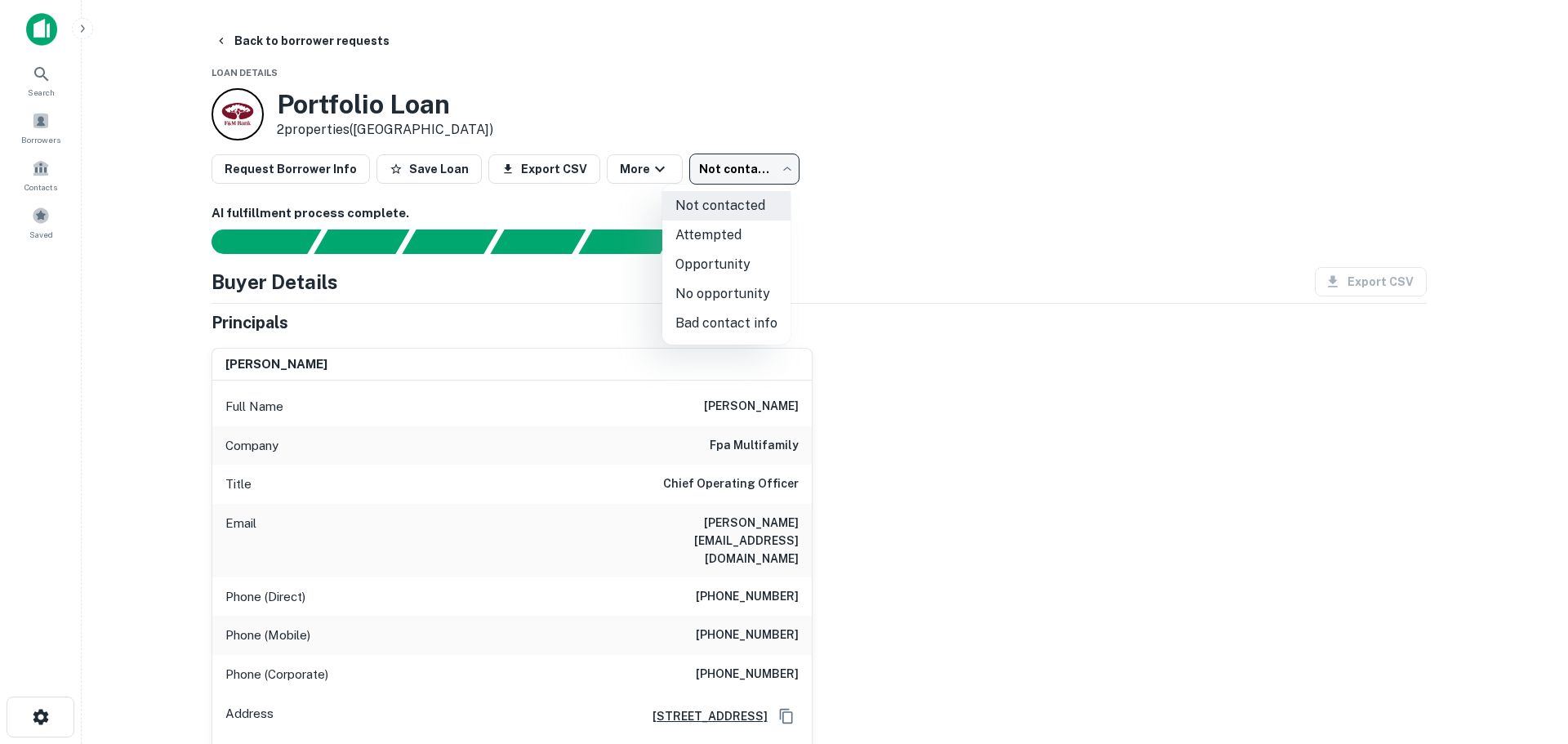
click at [746, 170] on body "Search Borrowers Contacts Saved Back to borrower requests Loan Details Portfoli…" at bounding box center [784, 372] width 1568 height 744
click at [731, 235] on li "Attempted" at bounding box center [726, 235] width 128 height 30
type input "*********"
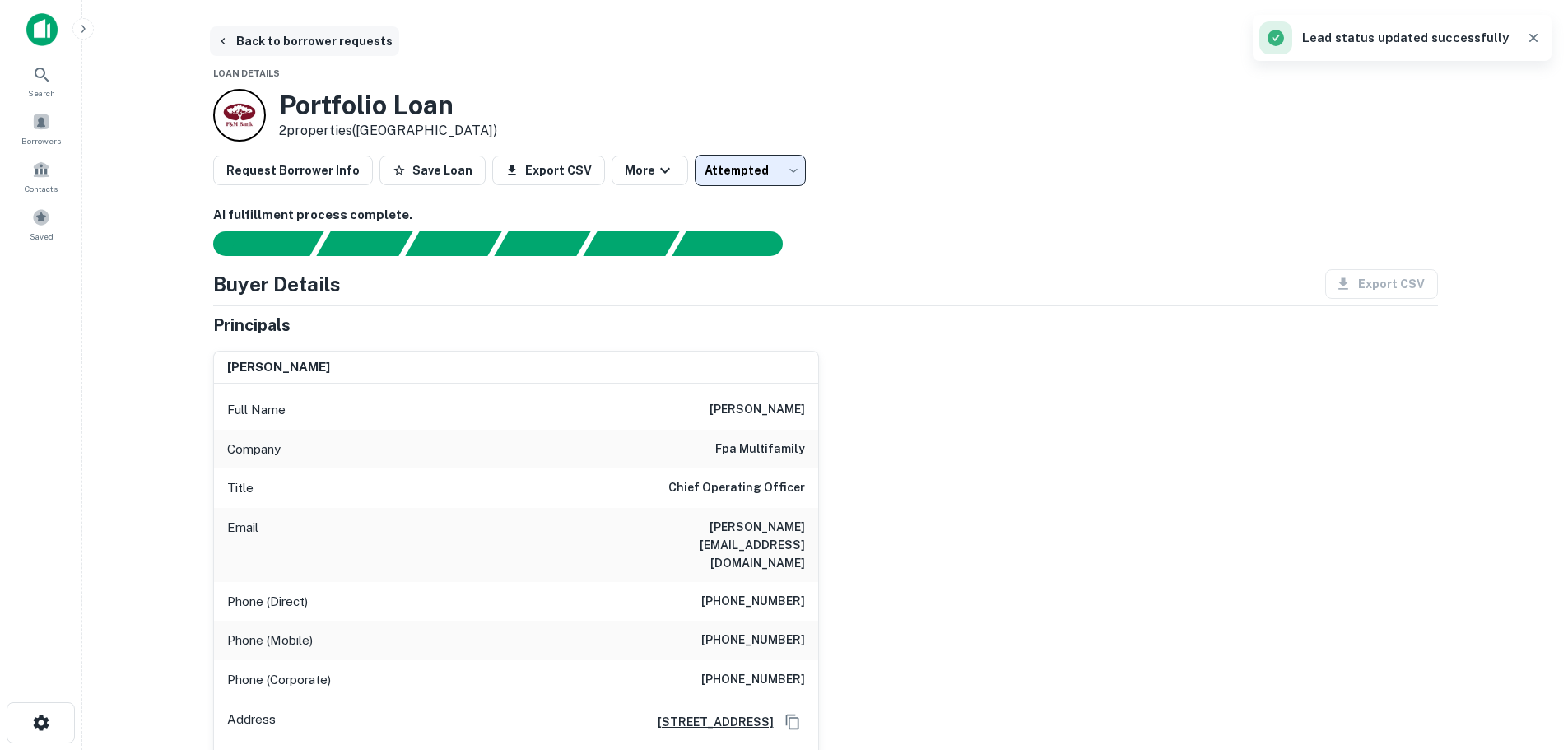
click at [281, 43] on button "Back to borrower requests" at bounding box center [305, 41] width 189 height 30
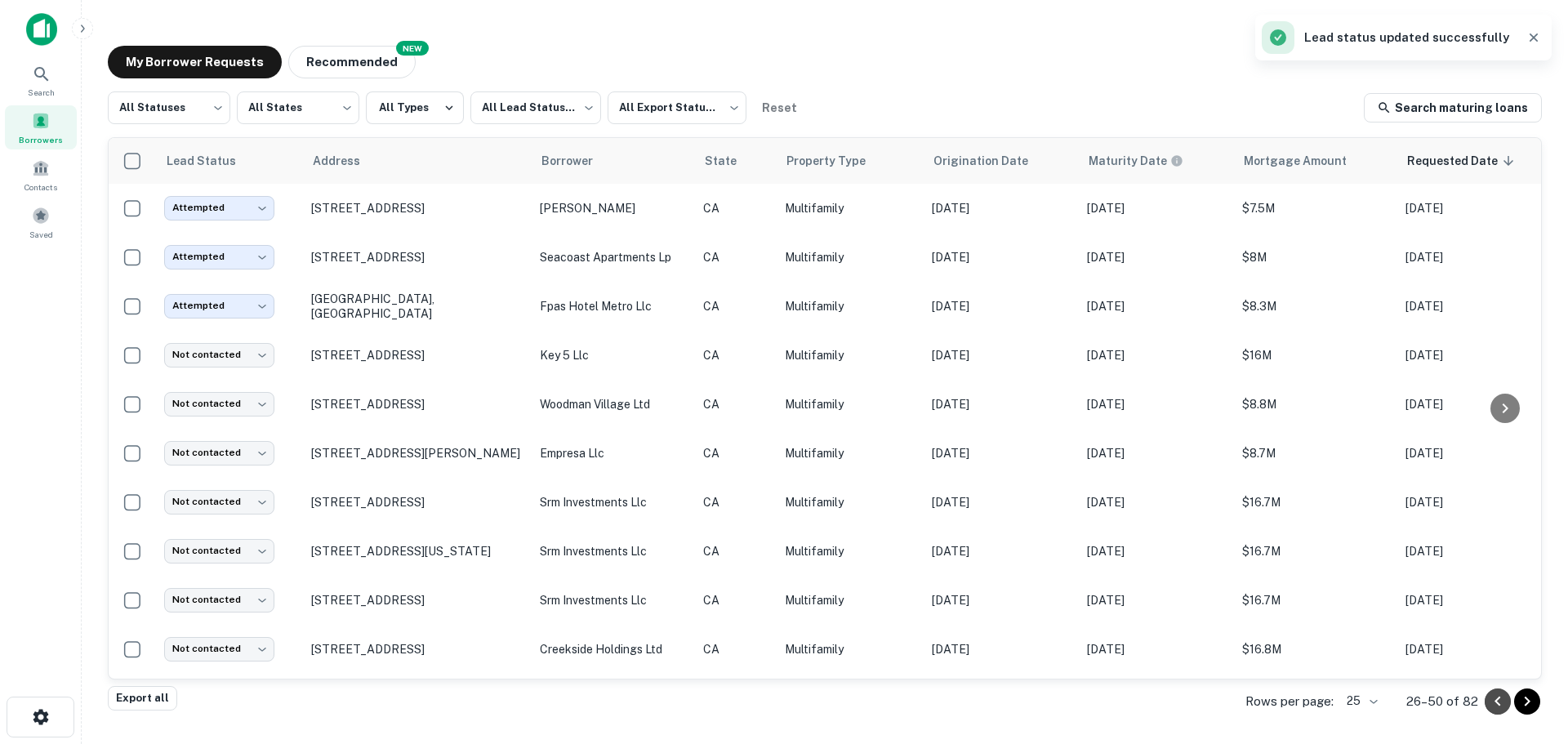
click at [1504, 699] on icon "Go to previous page" at bounding box center [1496, 701] width 20 height 20
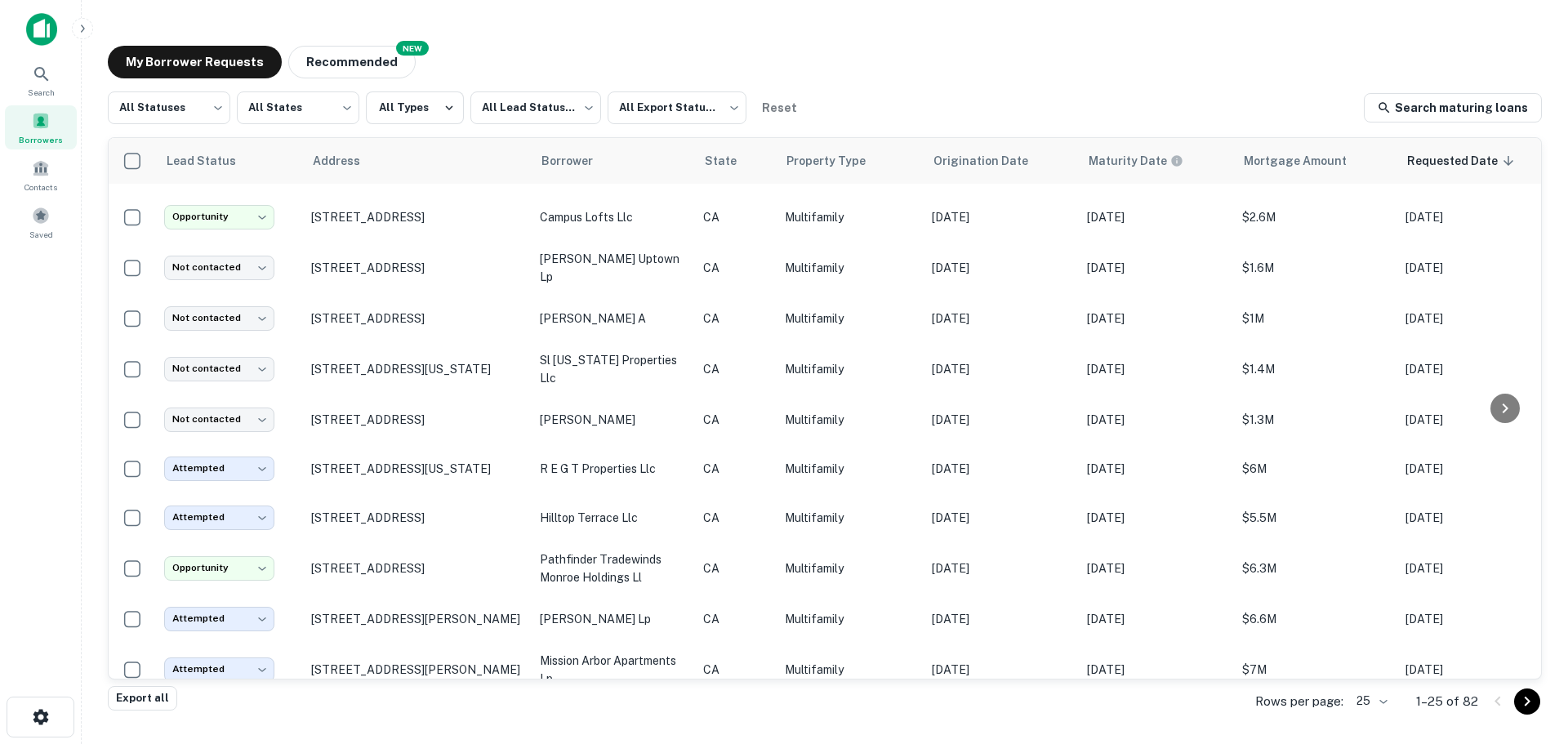
scroll to position [756, 0]
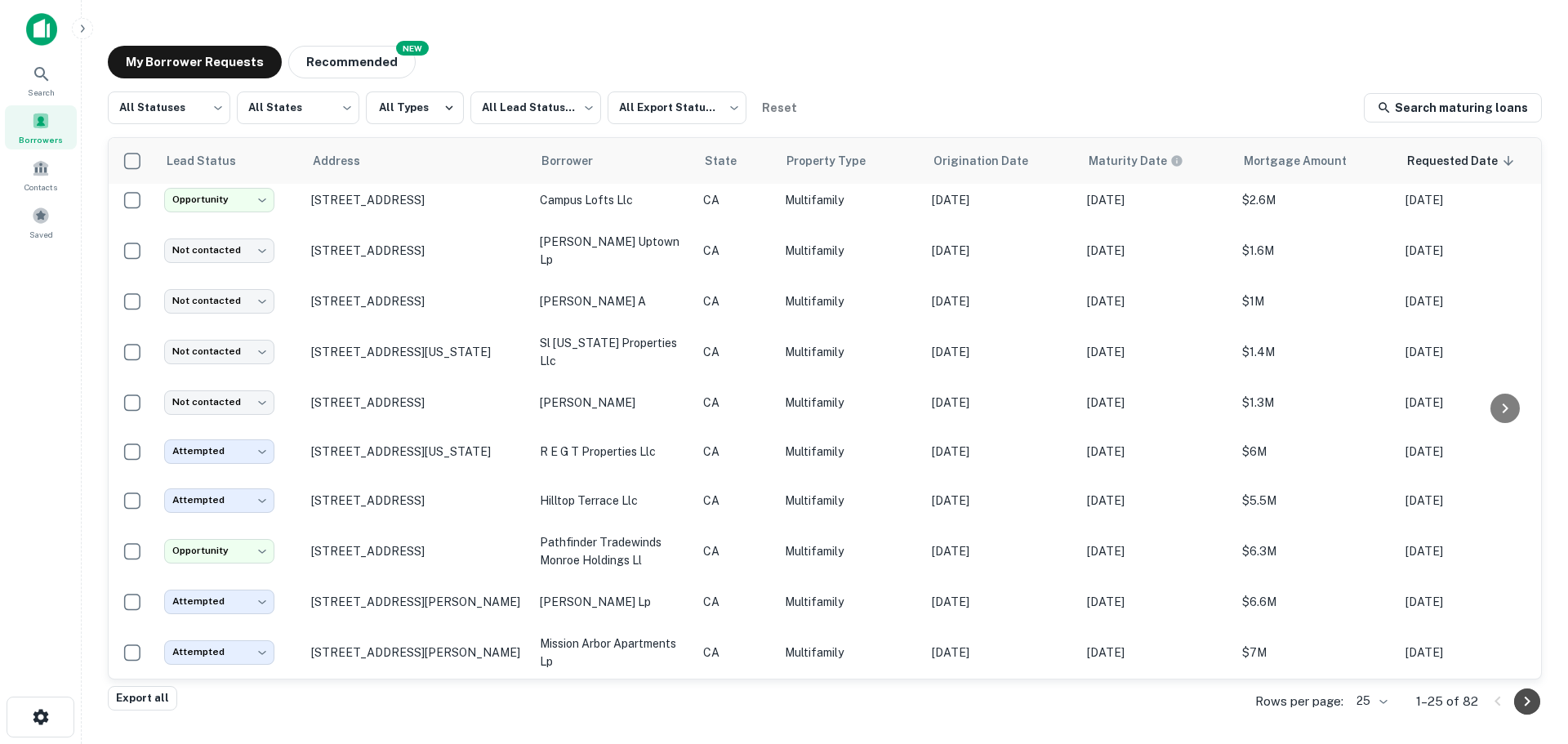
click at [1525, 706] on icon "Go to next page" at bounding box center [1527, 700] width 6 height 10
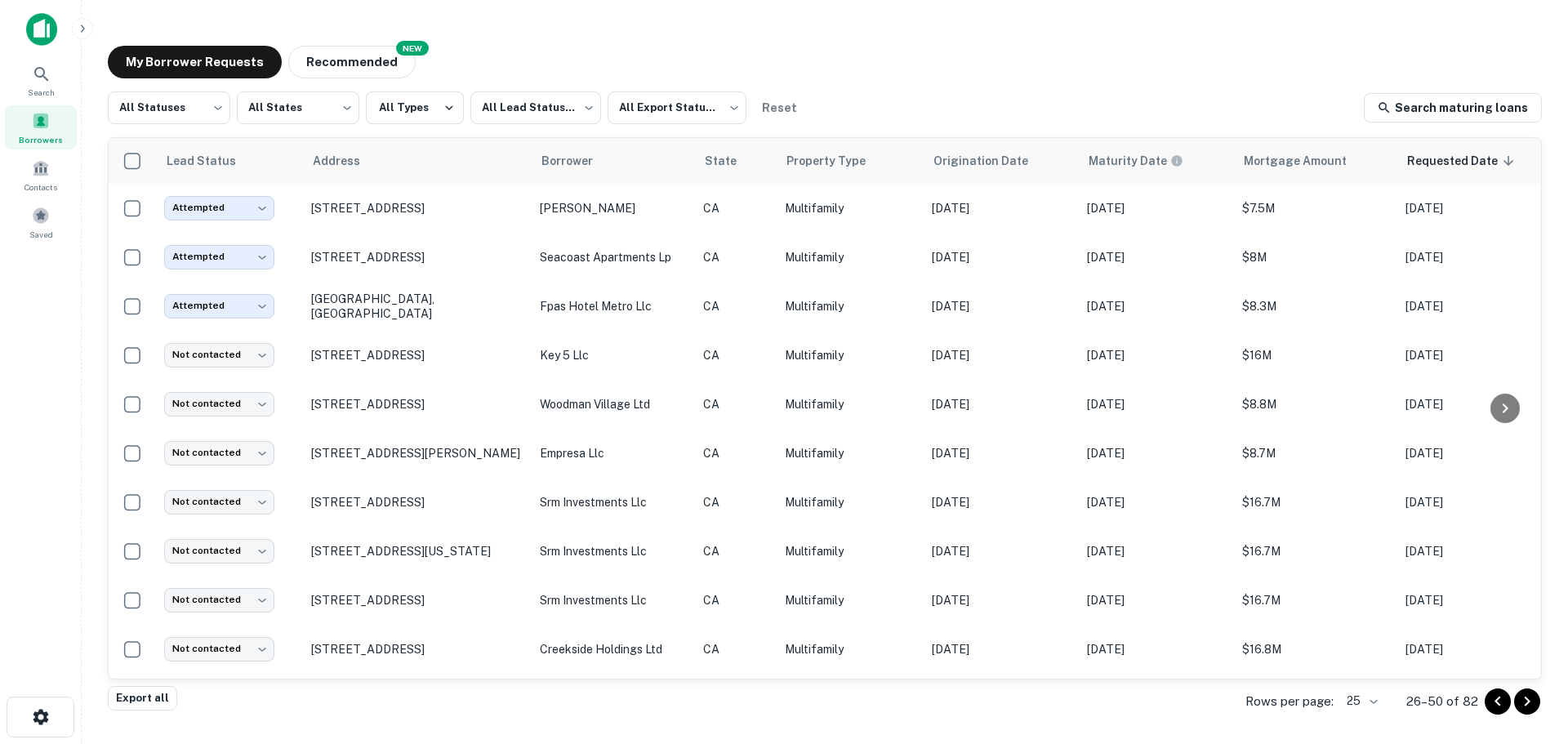
click at [654, 46] on div "My Borrower Requests NEW Recommended" at bounding box center [824, 61] width 1434 height 33
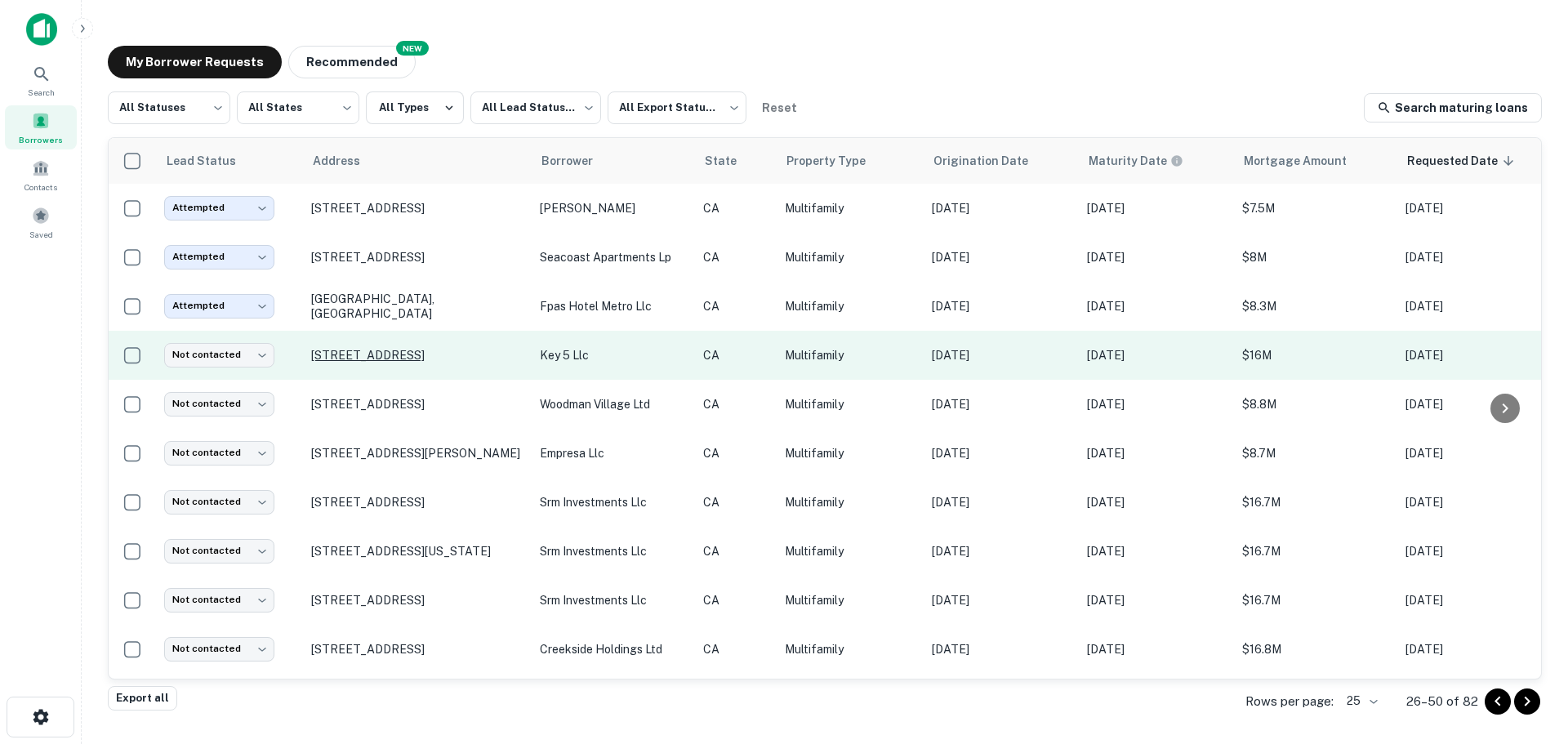
click at [375, 360] on p "[STREET_ADDRESS]" at bounding box center [417, 355] width 212 height 15
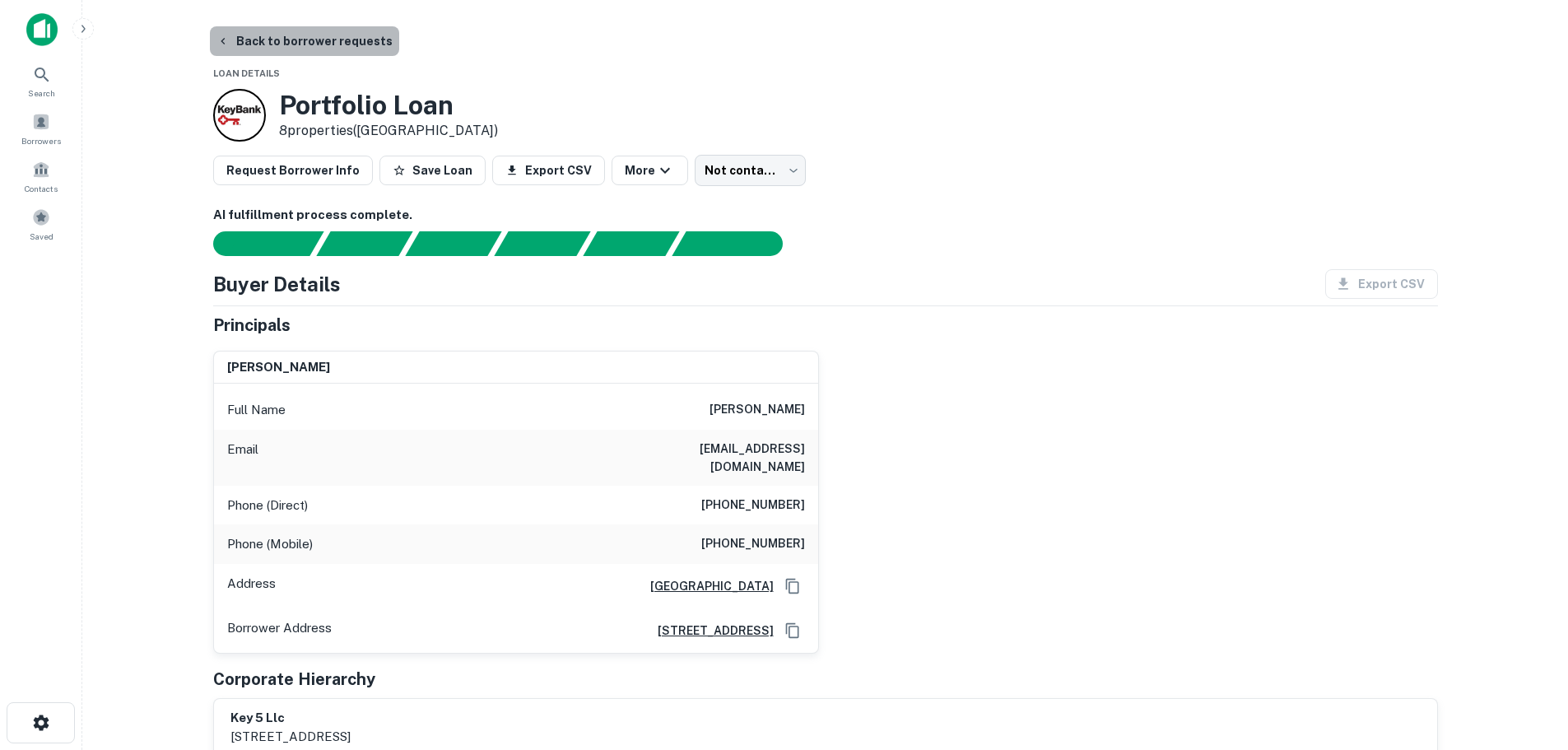
click at [305, 43] on button "Back to borrower requests" at bounding box center [305, 41] width 189 height 30
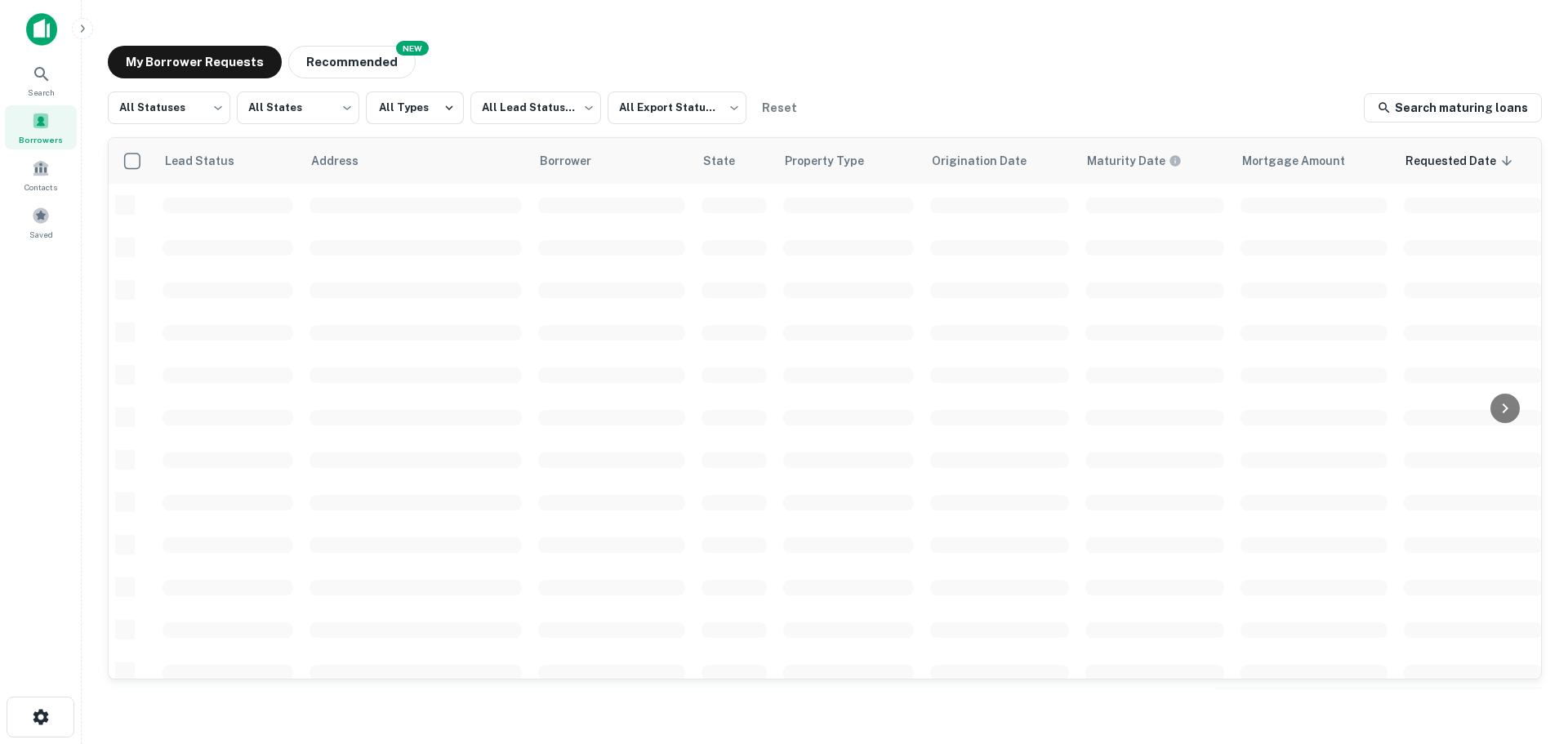
click at [830, 44] on div "My Borrower Requests NEW Recommended All Statuses *** ​ All States *** ​ All Ty…" at bounding box center [824, 367] width 1460 height 670
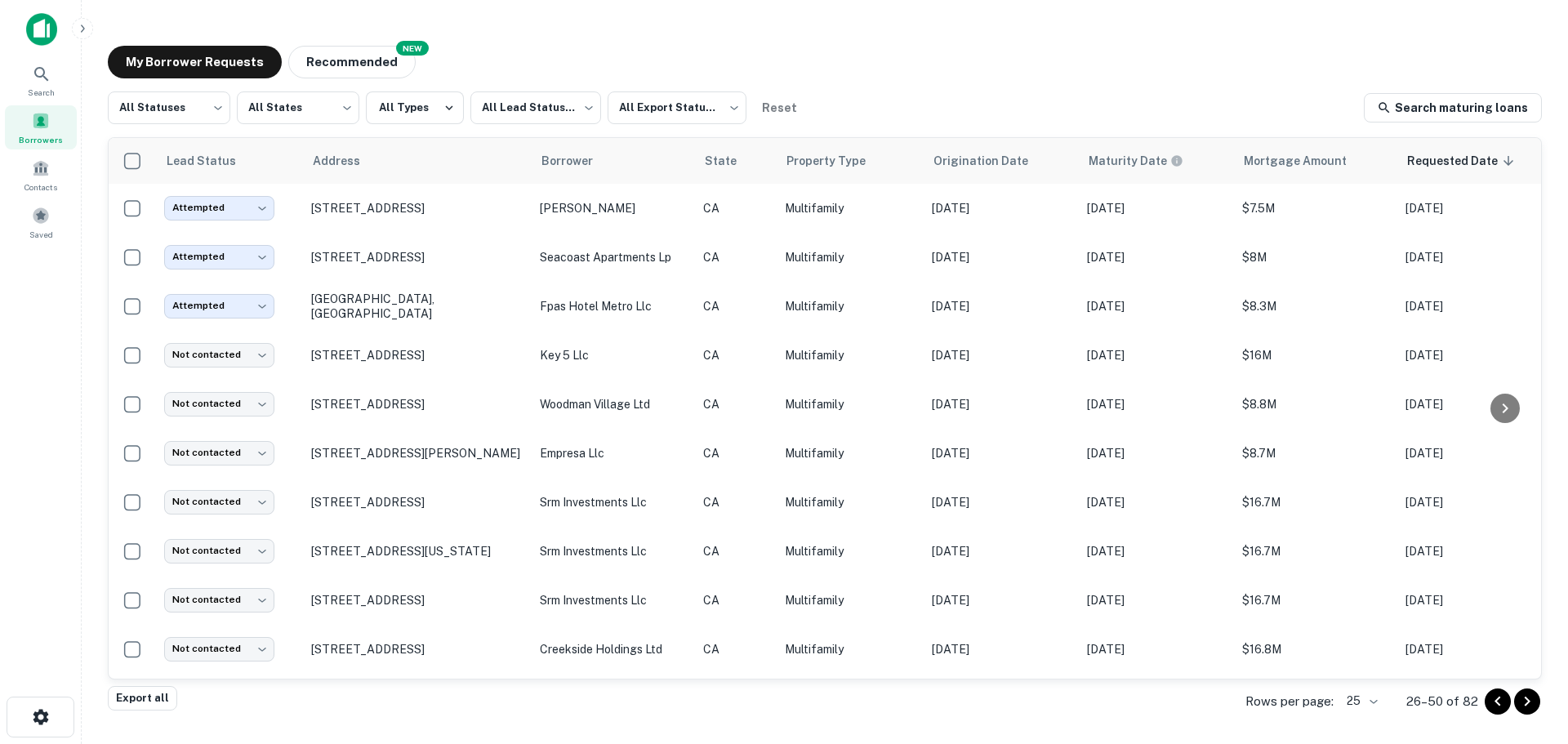
click at [511, 37] on div "My Borrower Requests NEW Recommended All Statuses *** ​ All States *** ​ All Ty…" at bounding box center [824, 367] width 1460 height 670
click at [521, 42] on div "My Borrower Requests NEW Recommended All Statuses *** ​ All States *** ​ All Ty…" at bounding box center [824, 367] width 1460 height 670
click at [575, 33] on div "My Borrower Requests NEW Recommended All Statuses *** ​ All States *** ​ All Ty…" at bounding box center [824, 367] width 1460 height 670
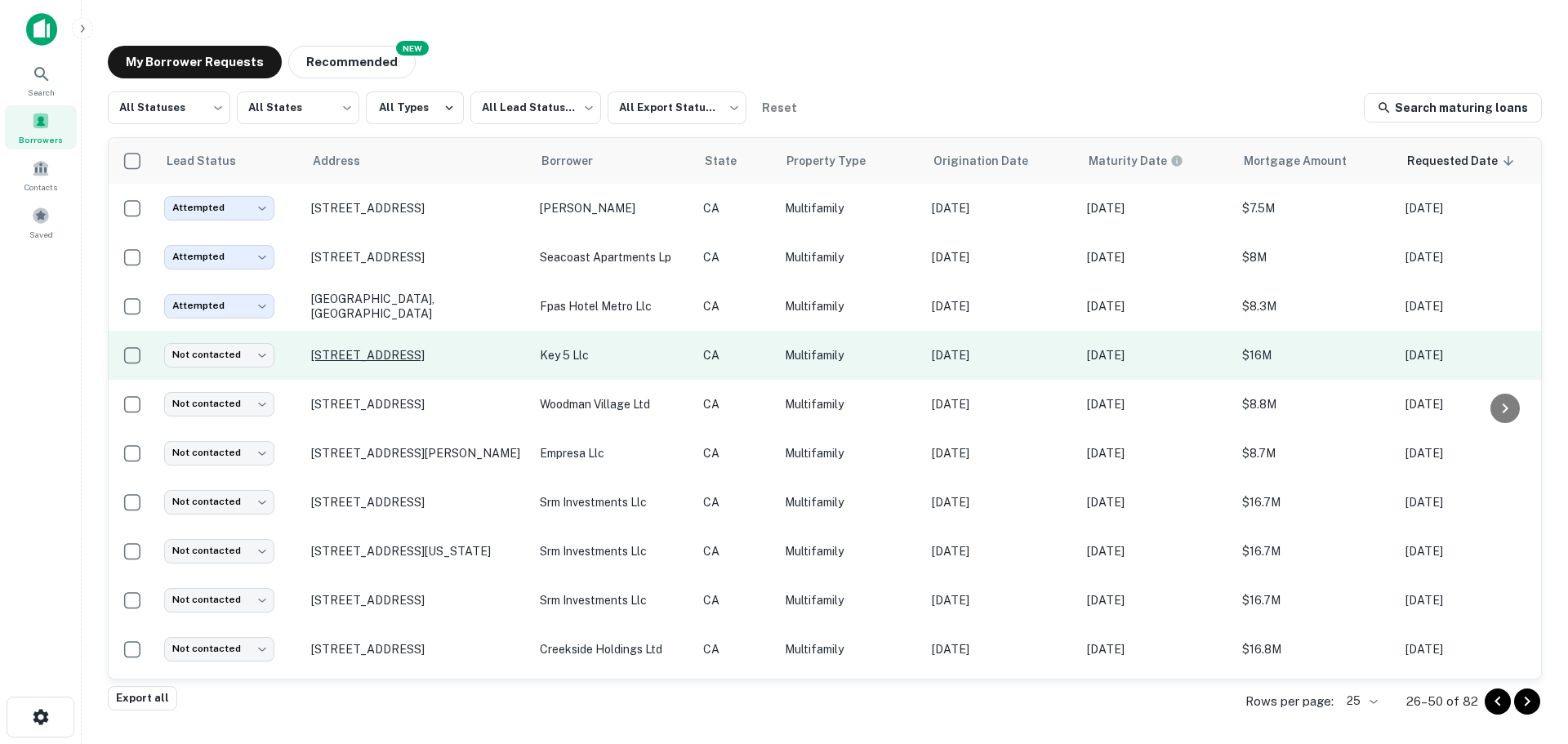
click at [379, 352] on p "[STREET_ADDRESS]" at bounding box center [417, 355] width 212 height 15
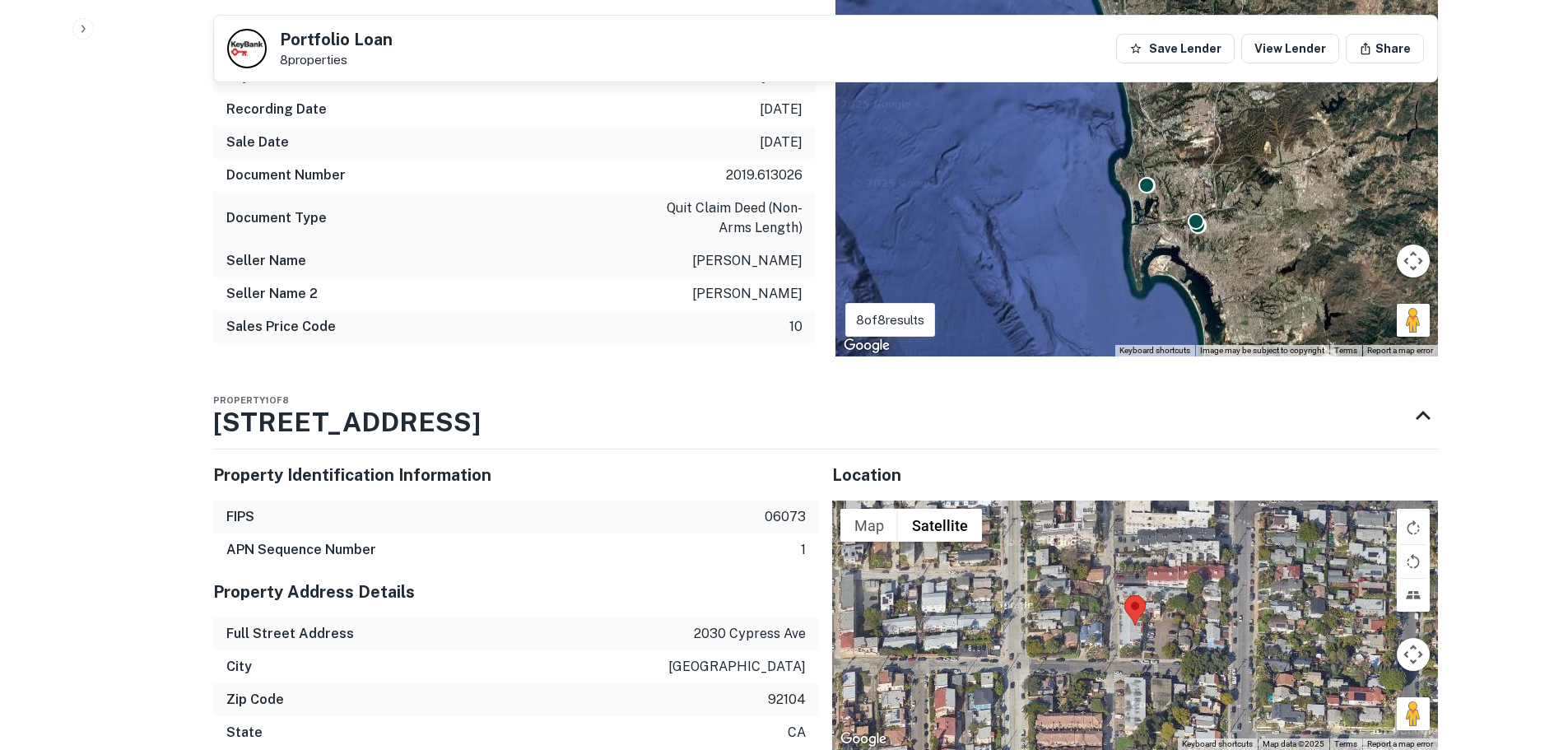
scroll to position [1647, 0]
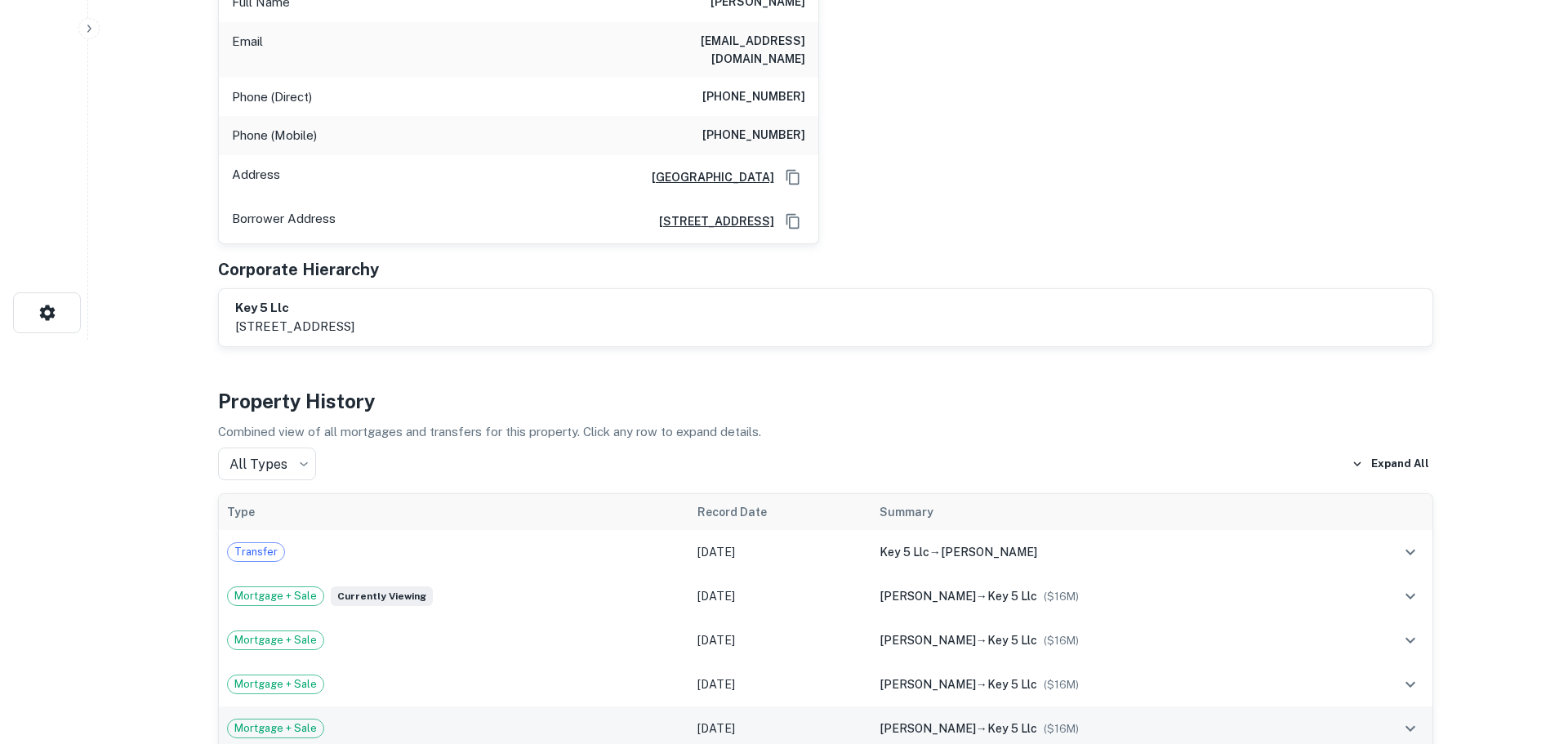
scroll to position [0, 0]
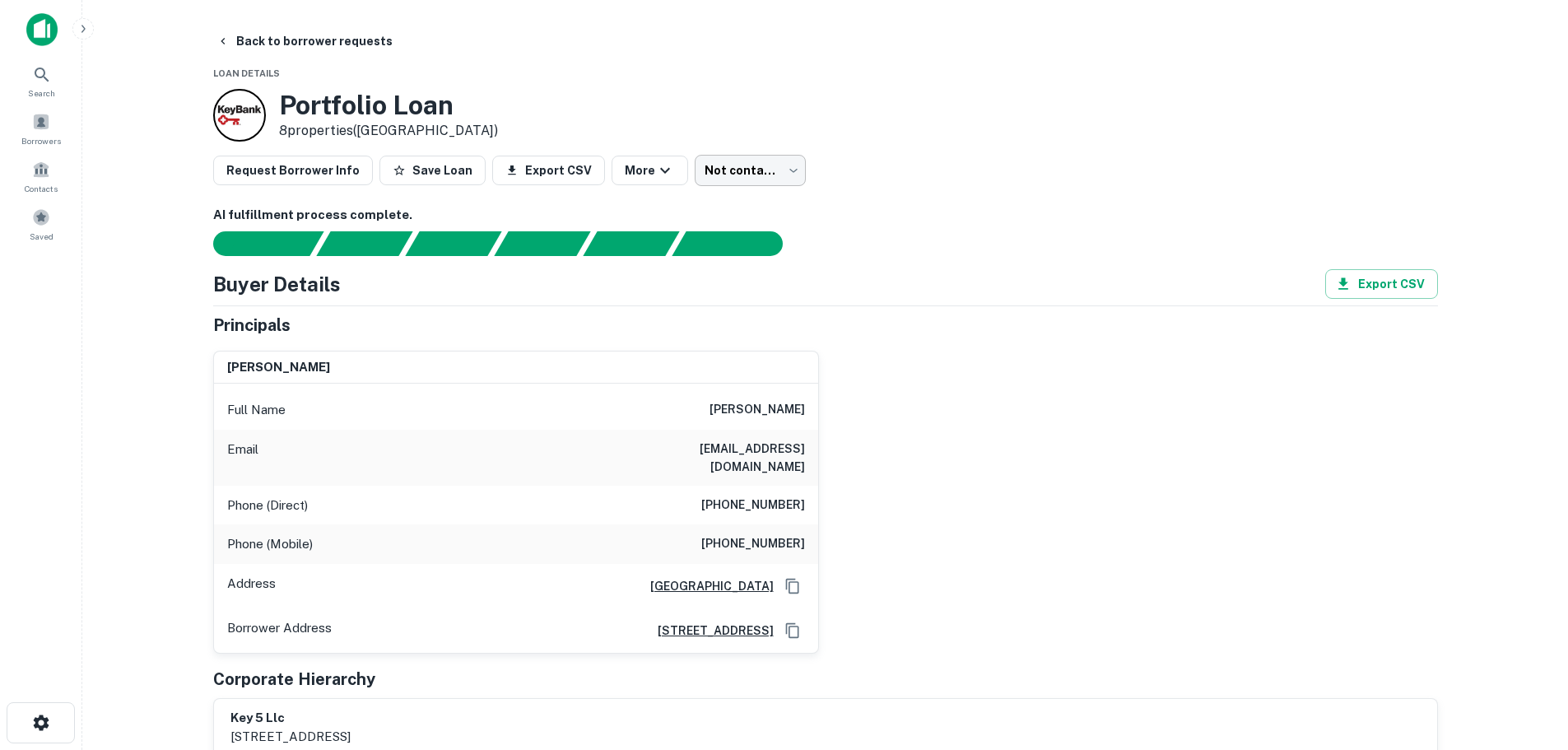
click at [737, 180] on body "Search Borrowers Contacts Saved Back to borrower requests Loan Details Portfoli…" at bounding box center [784, 375] width 1568 height 750
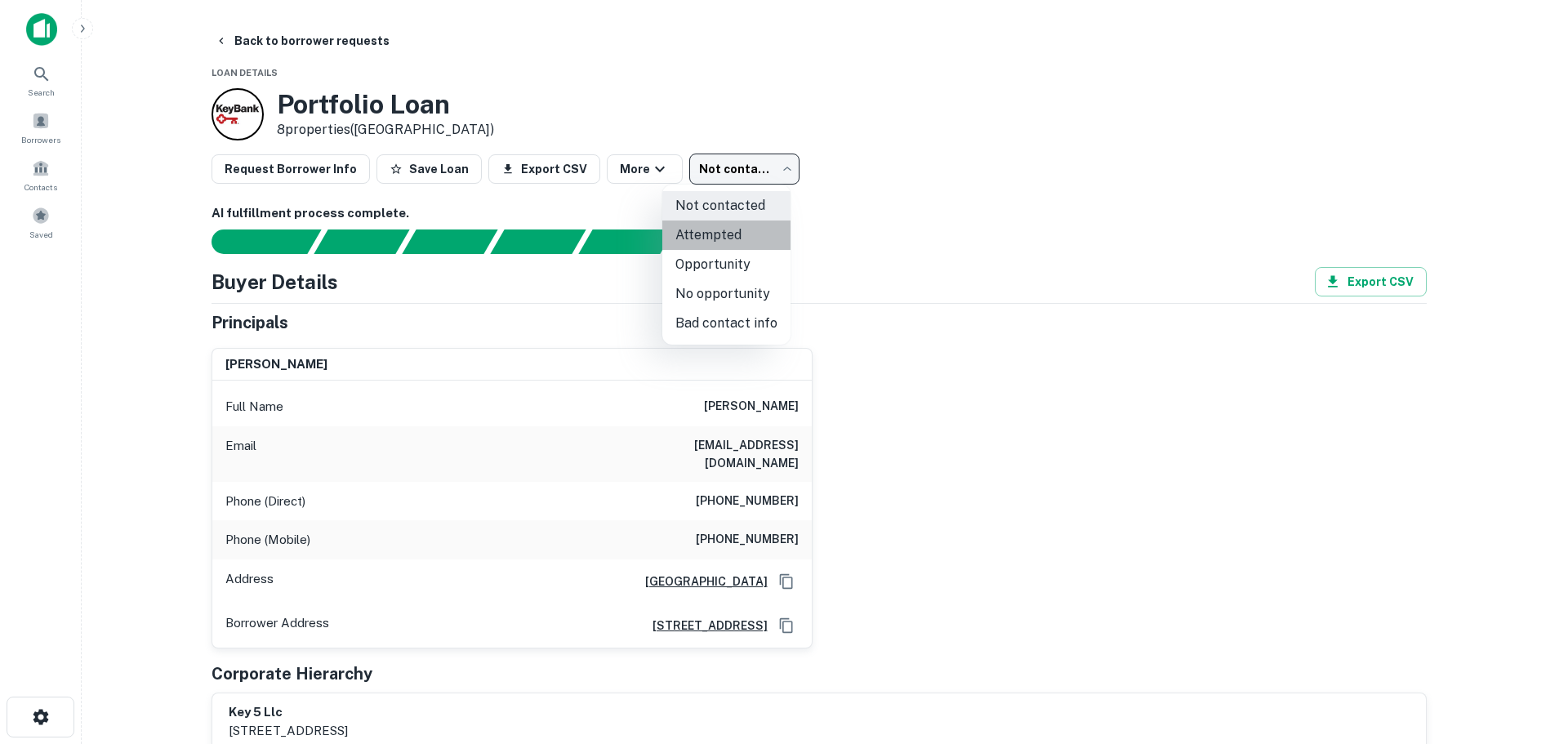
click at [726, 231] on li "Attempted" at bounding box center [726, 235] width 128 height 30
type input "*********"
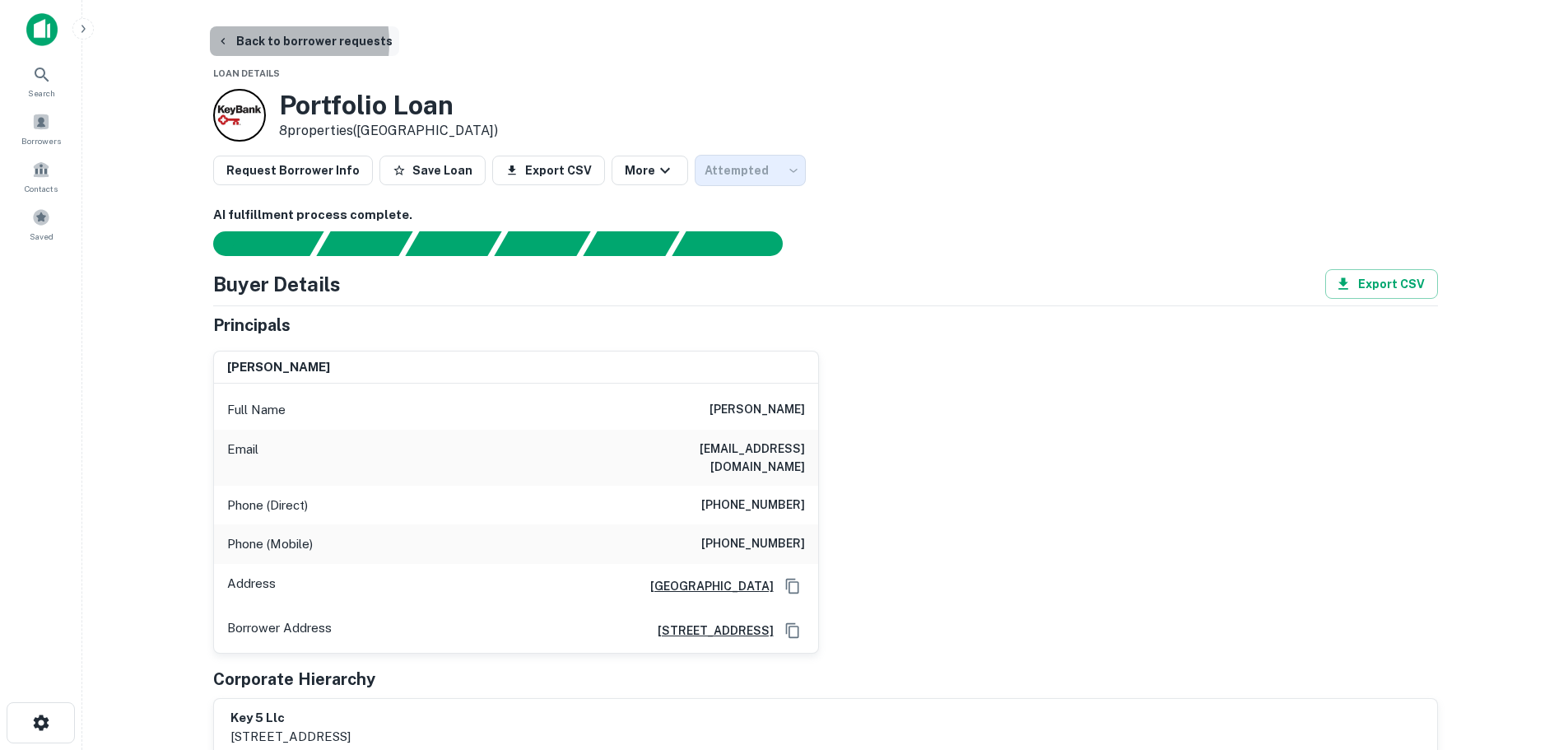
click at [264, 43] on button "Back to borrower requests" at bounding box center [305, 41] width 189 height 30
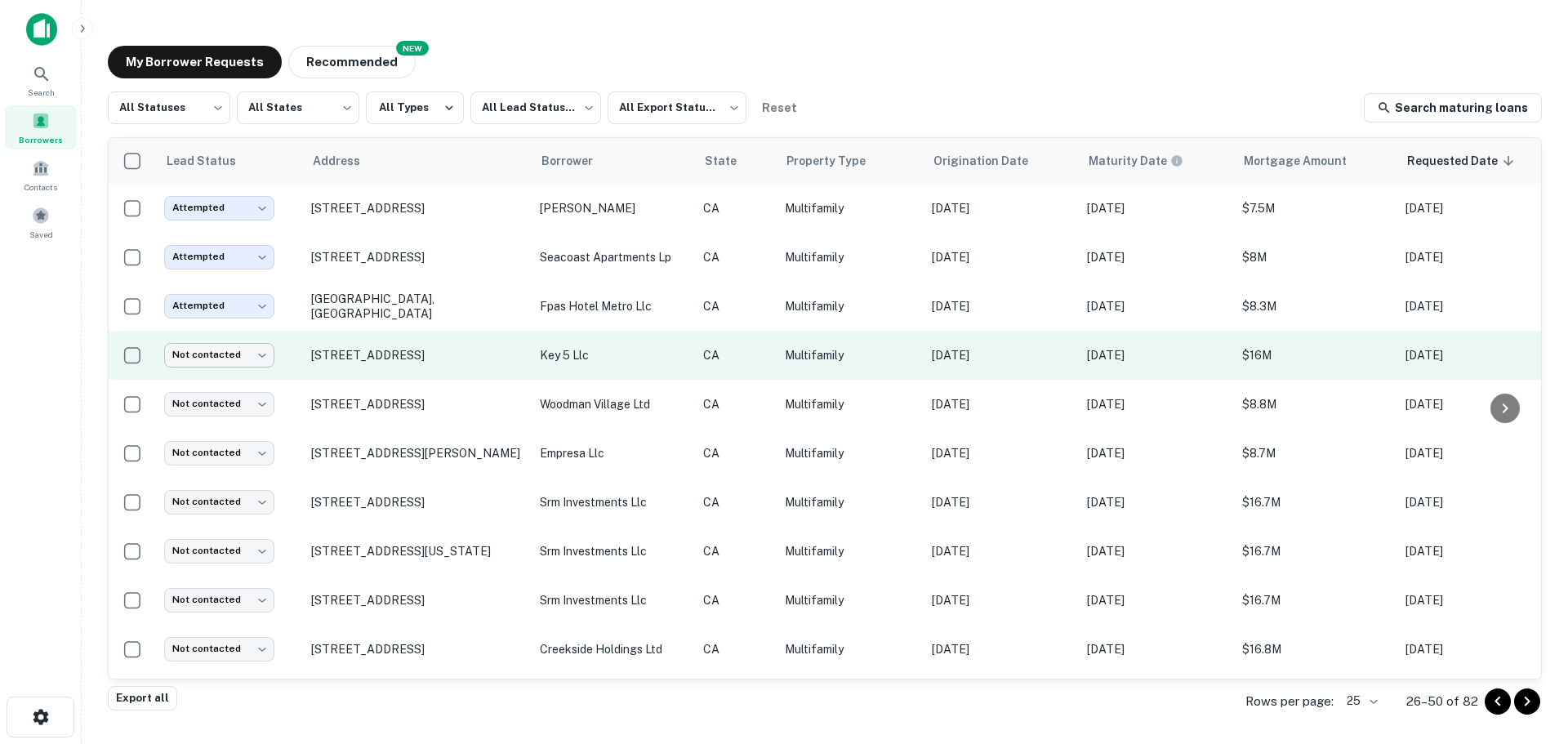
click at [249, 360] on body "Search Borrowers Contacts Saved My Borrower Requests NEW Recommended All Status…" at bounding box center [784, 372] width 1568 height 744
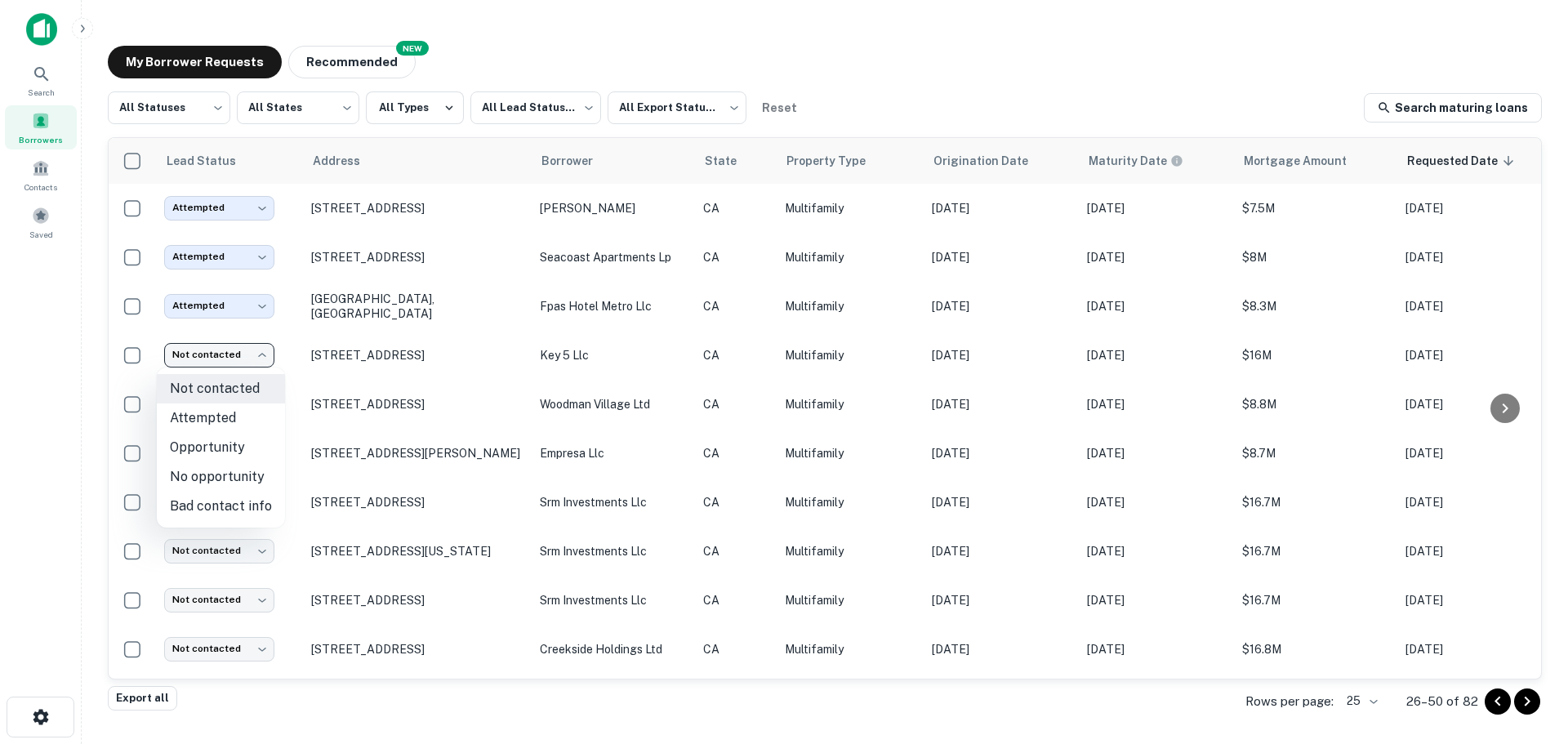
click at [217, 414] on li "Attempted" at bounding box center [221, 418] width 128 height 30
type input "*********"
